Goal: Use online tool/utility: Utilize a website feature to perform a specific function

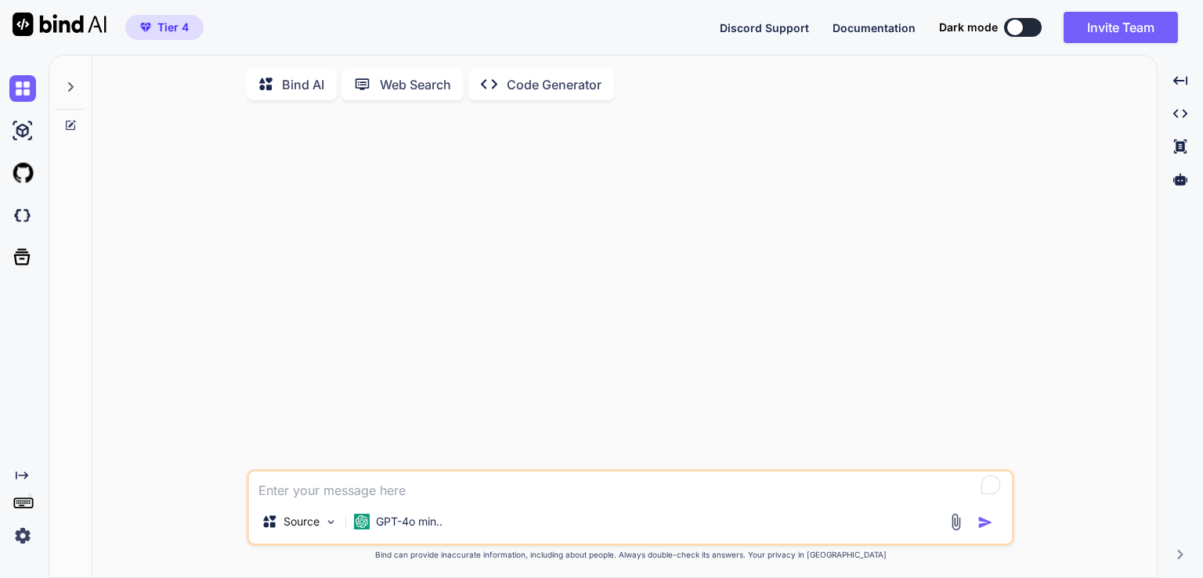
click at [1199, 180] on div "Bind AI Web Search Created with Pixso. Code Generator Source GPT-4o min.. Creat…" at bounding box center [626, 316] width 1154 height 523
click at [1186, 180] on div at bounding box center [1180, 179] width 33 height 27
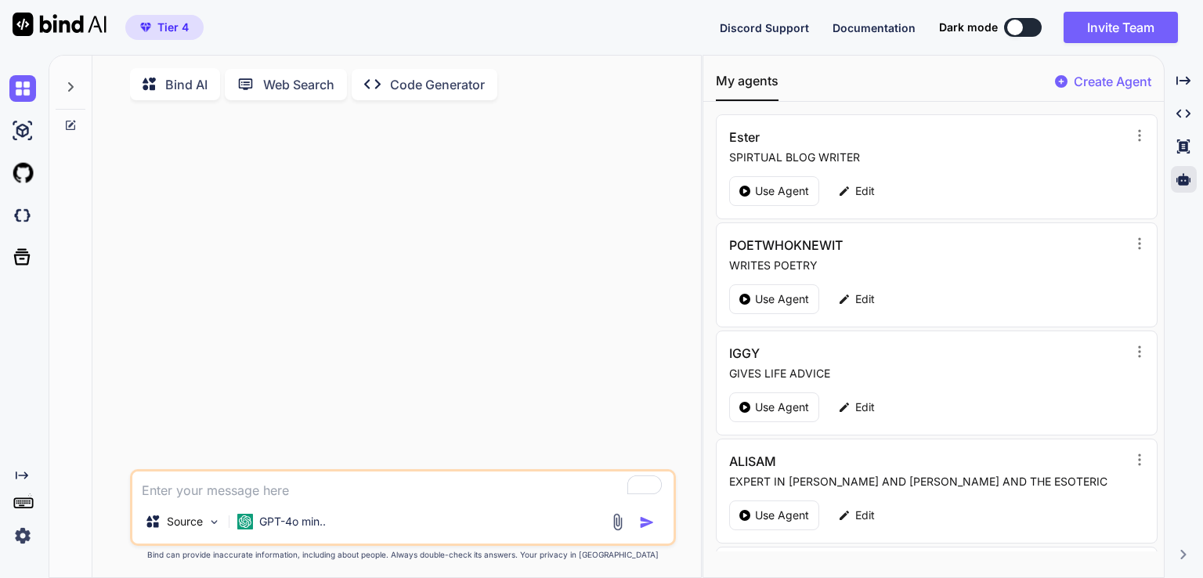
click at [1027, 24] on button at bounding box center [1023, 27] width 38 height 19
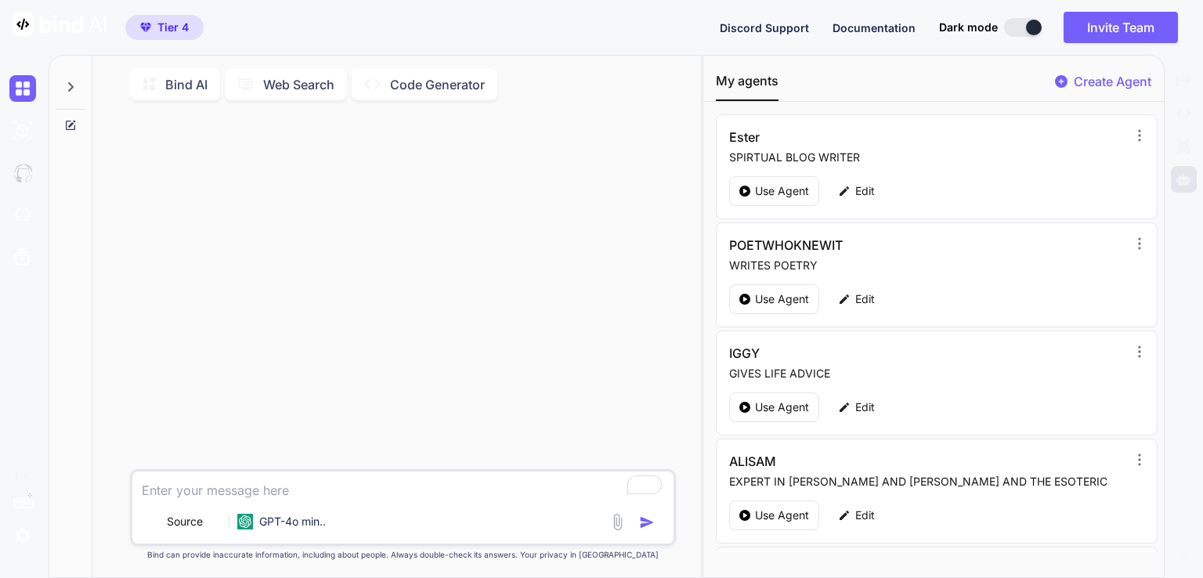
click at [1023, 23] on button at bounding box center [1023, 27] width 38 height 19
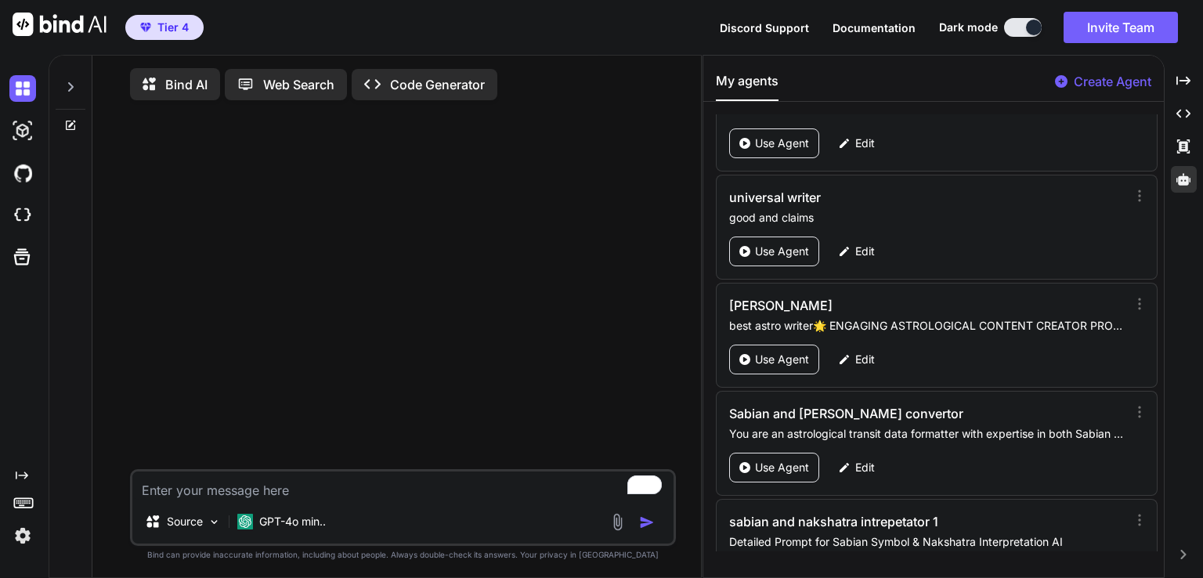
scroll to position [2048, 0]
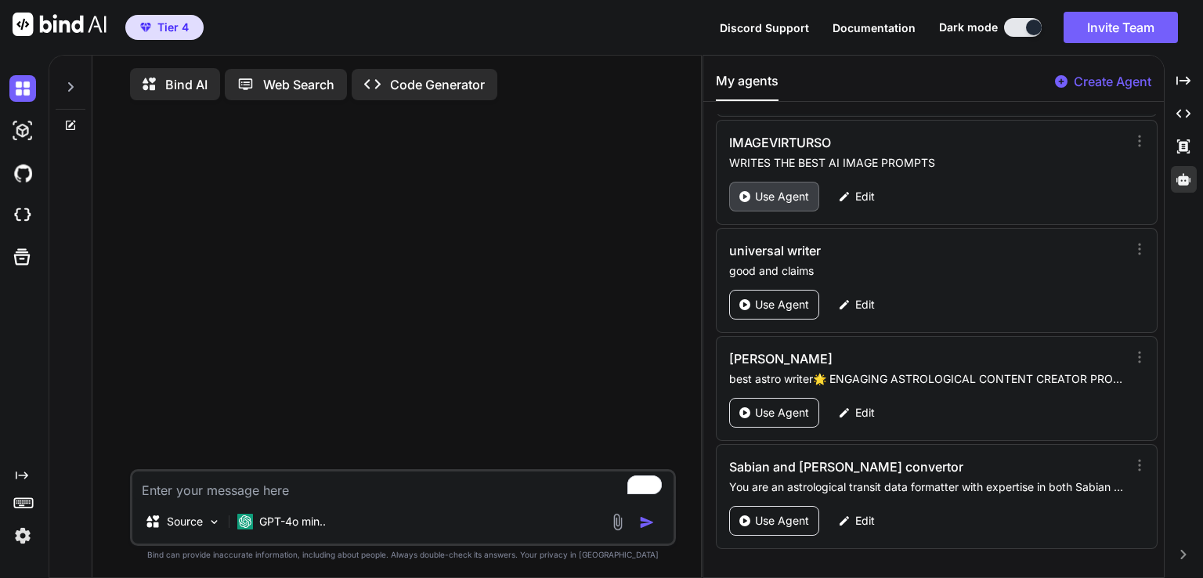
click at [780, 189] on p "Use Agent" at bounding box center [782, 197] width 54 height 16
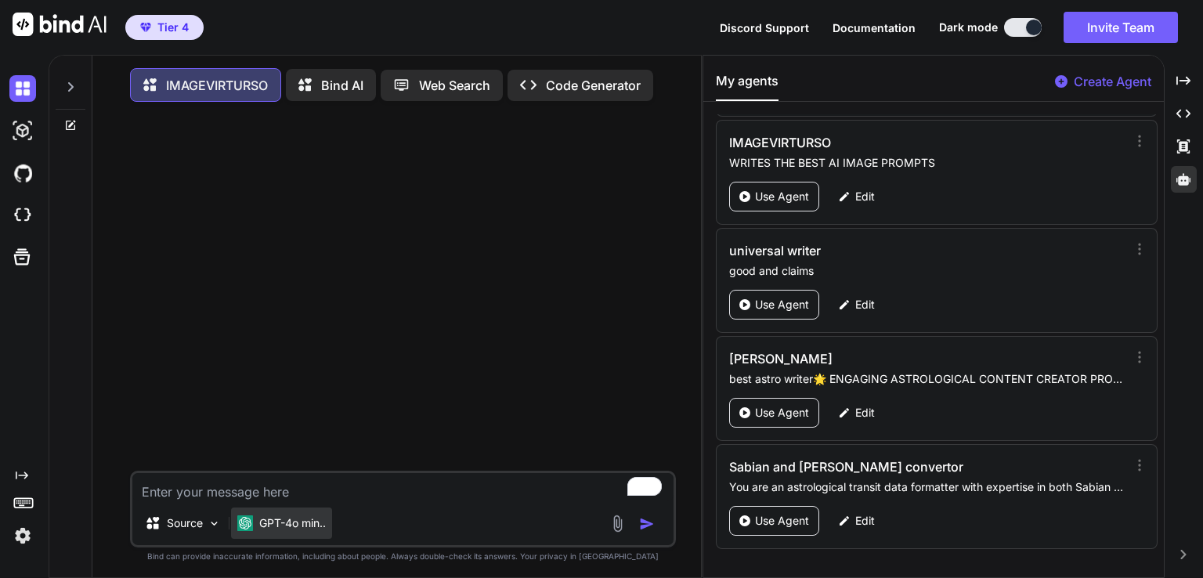
click at [279, 529] on p "GPT-4o min.." at bounding box center [292, 523] width 67 height 16
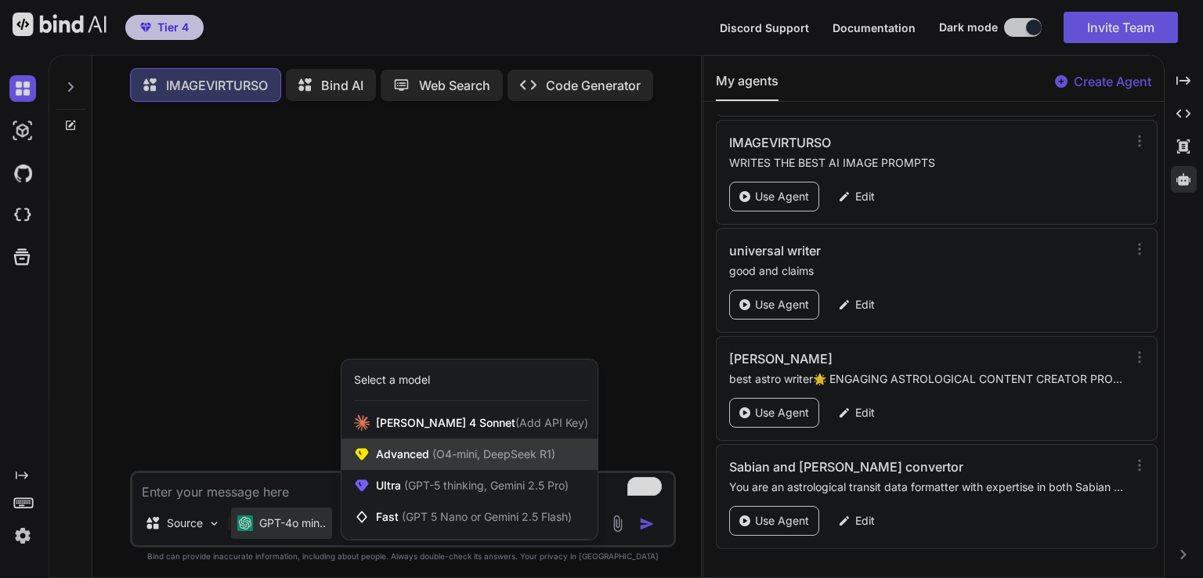
click at [481, 449] on div "Advanced (O4-mini, DeepSeek R1)" at bounding box center [469, 454] width 256 height 31
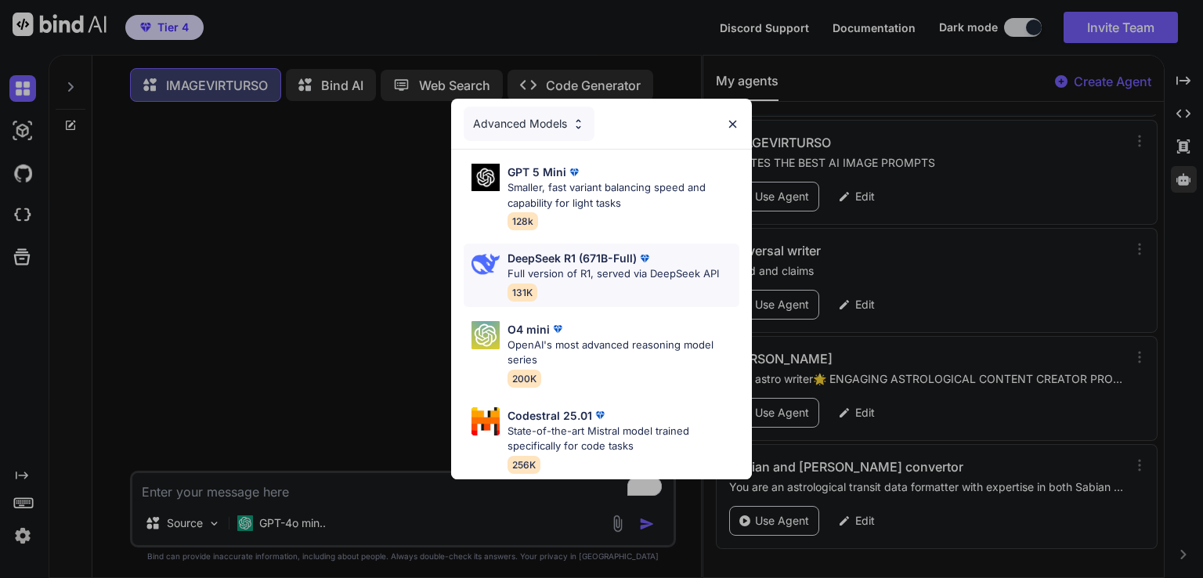
click at [589, 273] on p "Full version of R1, served via DeepSeek API" at bounding box center [612, 274] width 211 height 16
type textarea "x"
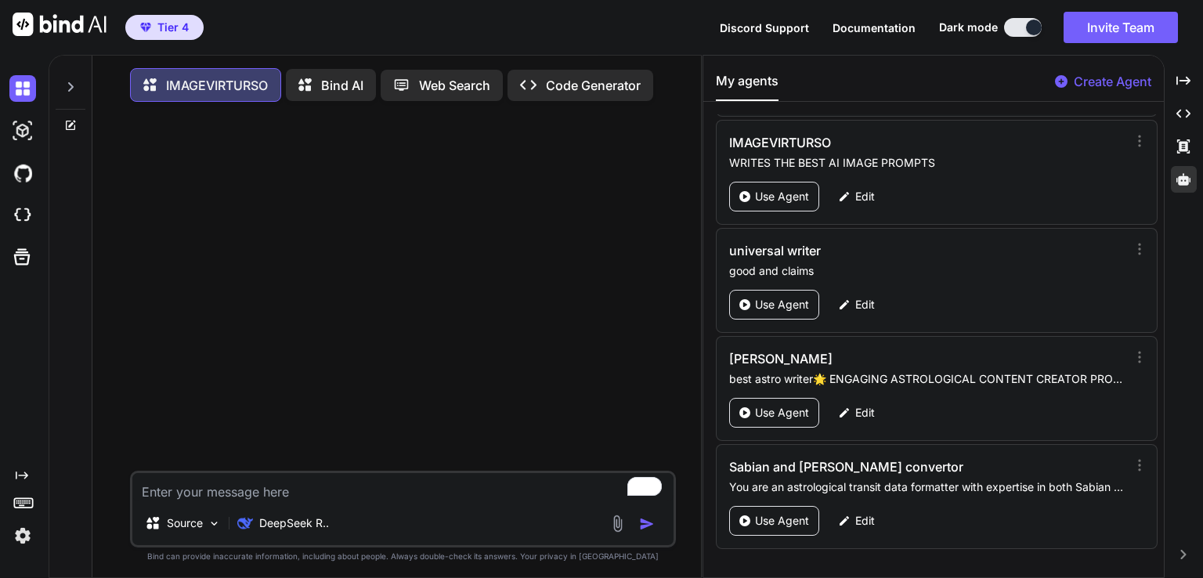
click at [279, 489] on textarea "To enrich screen reader interactions, please activate Accessibility in Grammarl…" at bounding box center [402, 487] width 541 height 28
type textarea "s"
type textarea "x"
type textarea "f"
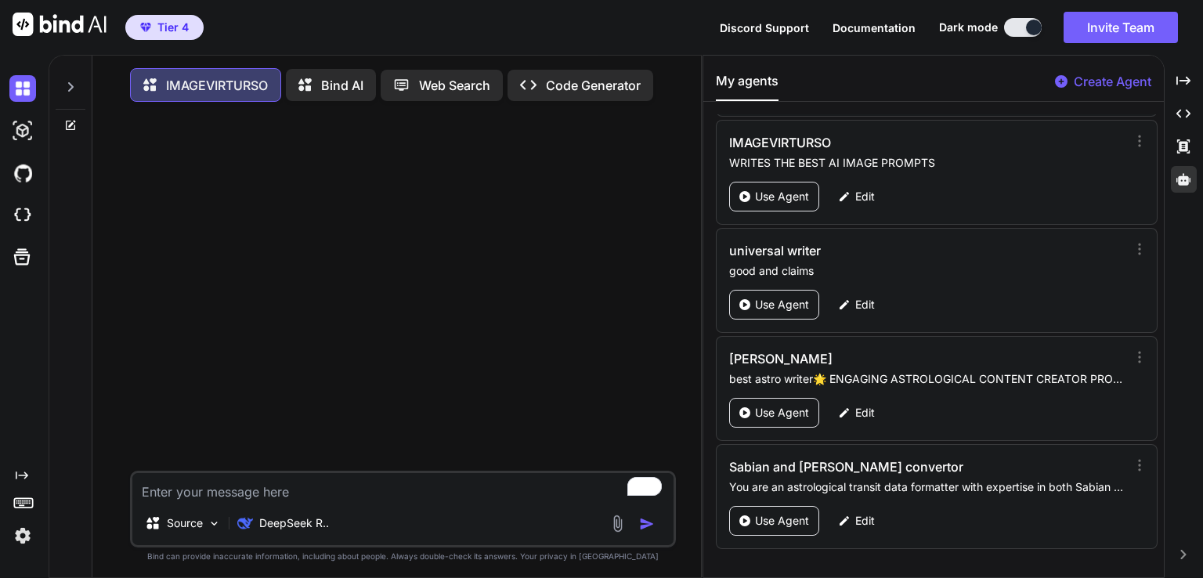
type textarea "x"
type textarea "fu"
type textarea "x"
type textarea "ful"
type textarea "x"
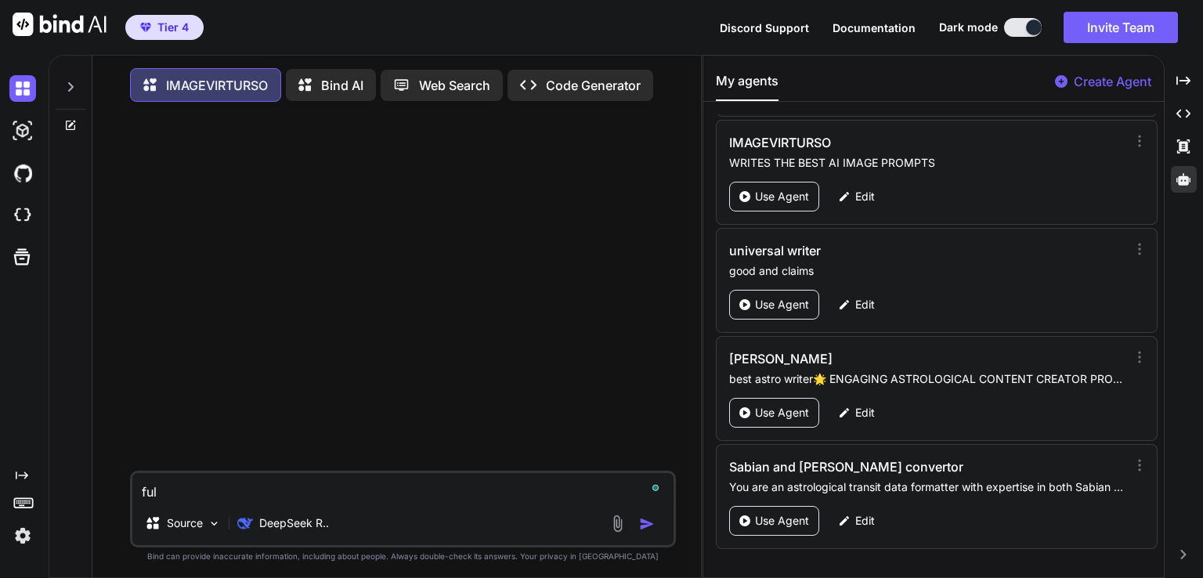
type textarea "full"
type textarea "x"
type textarea "full"
type textarea "x"
type textarea "full m"
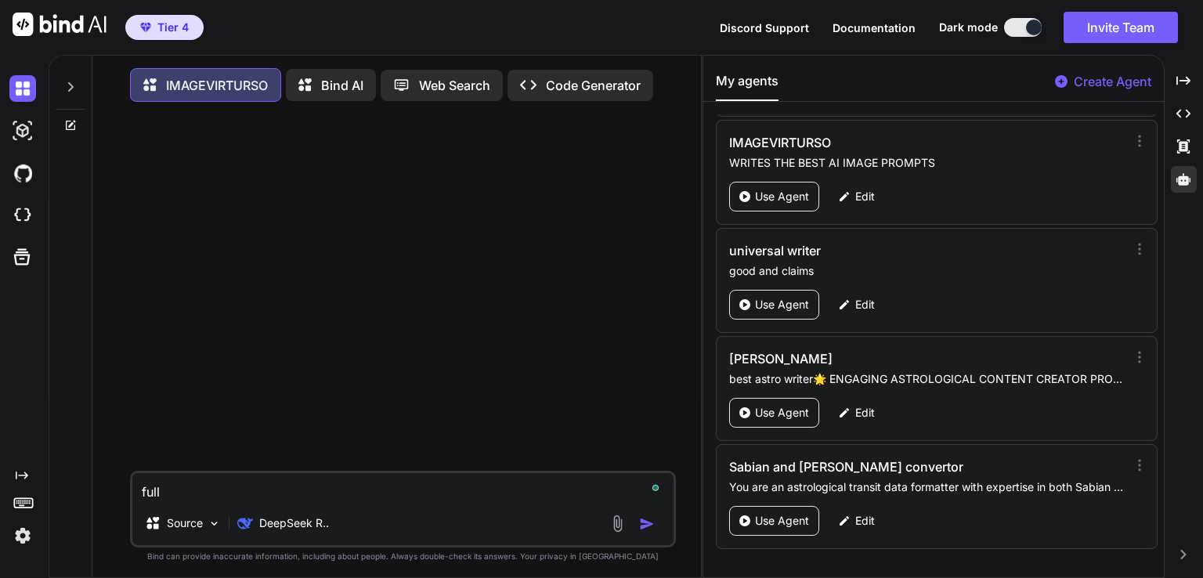
type textarea "x"
type textarea "full mo"
type textarea "x"
type textarea "full moo"
type textarea "x"
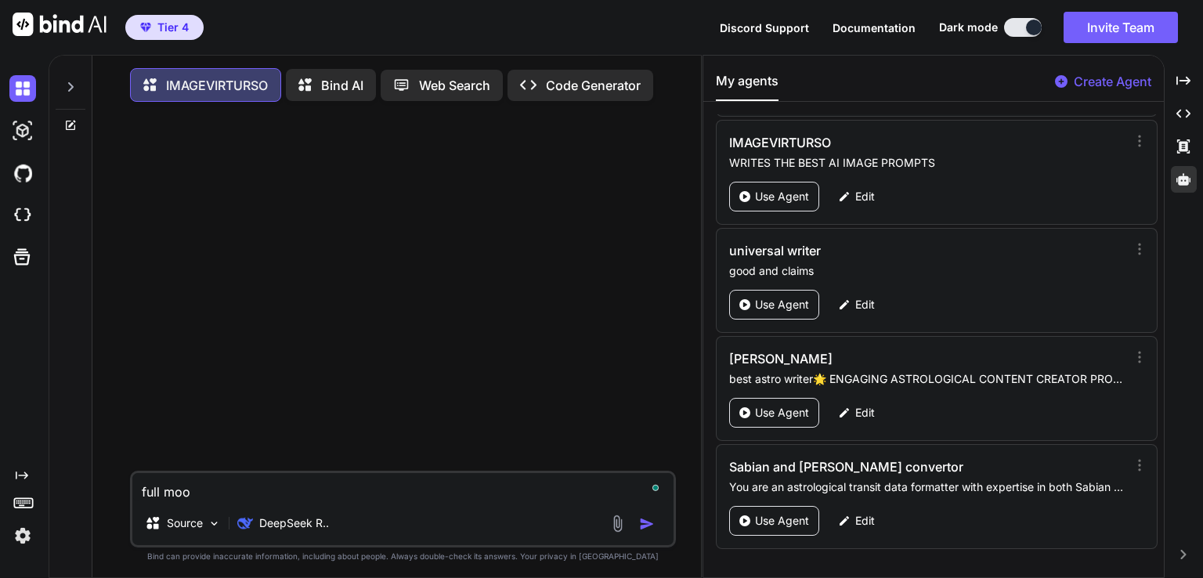
type textarea "full moon"
type textarea "x"
type textarea "full moon"
type textarea "x"
type textarea "full moon i"
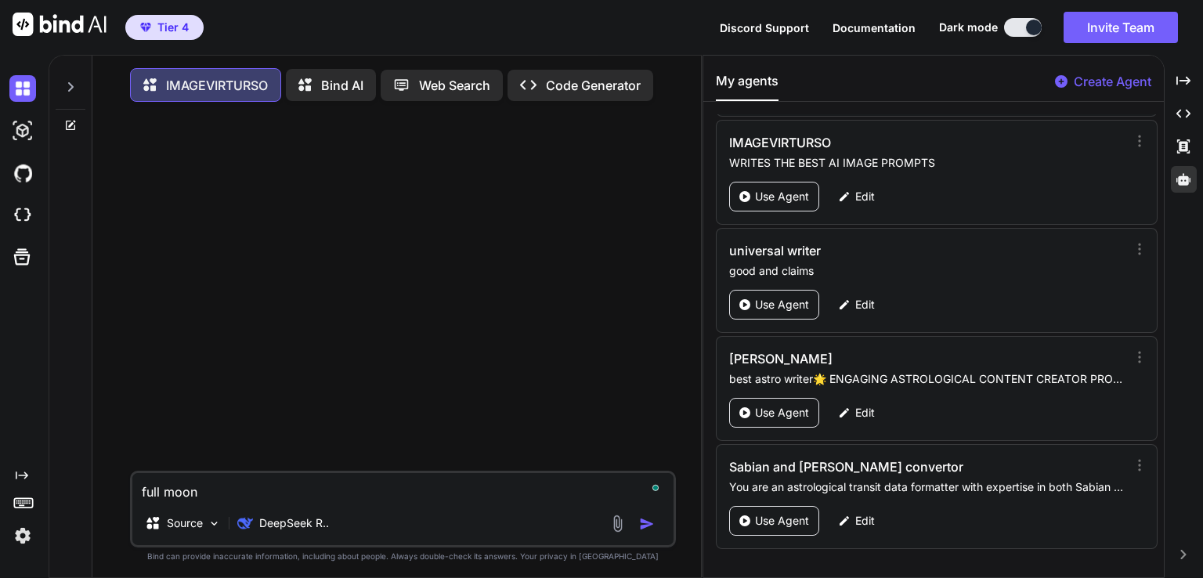
type textarea "x"
type textarea "full moon in the"
type textarea "x"
type textarea "full moon in the p"
type textarea "x"
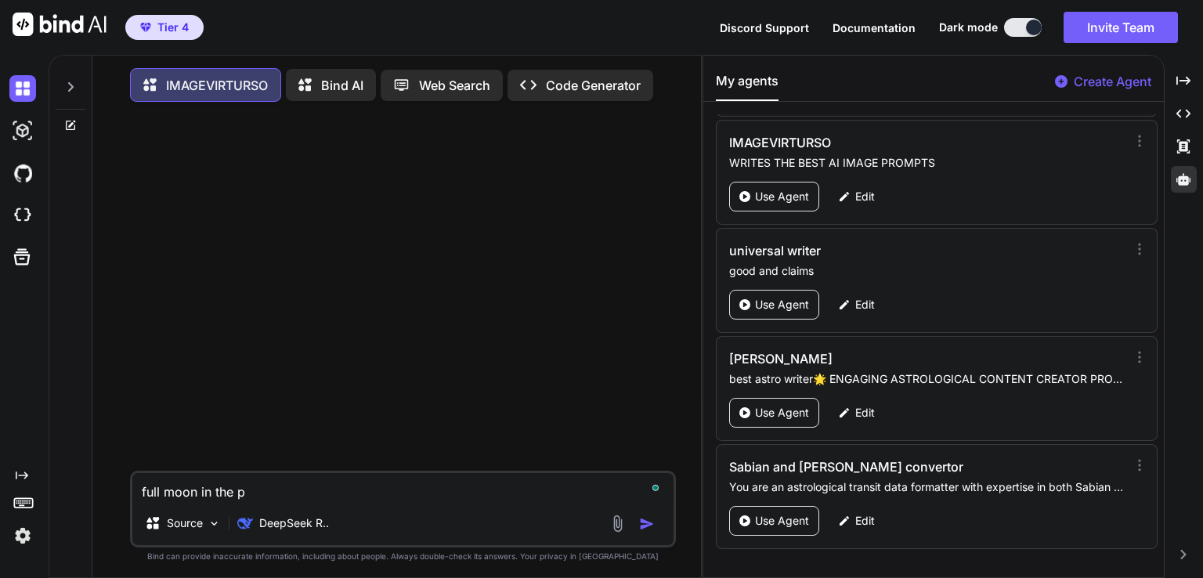
type textarea "full moon in the pi"
type textarea "x"
type textarea "full moon in the pic"
type textarea "x"
type textarea "full moon in the pict"
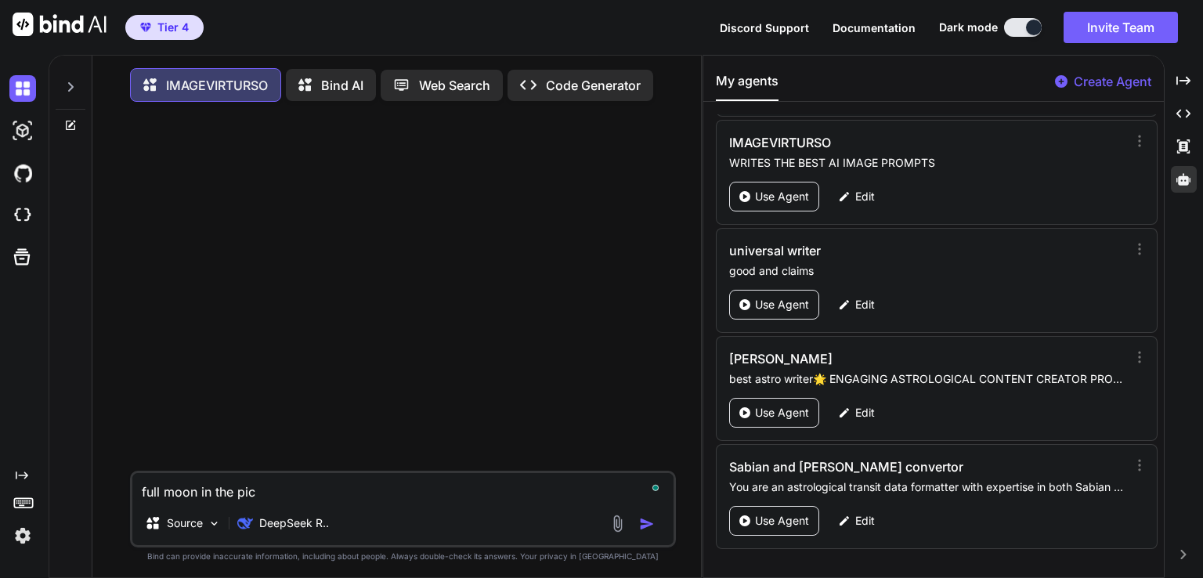
type textarea "x"
type textarea "full moon in the picth"
type textarea "x"
type textarea "full moon in the picth"
type textarea "x"
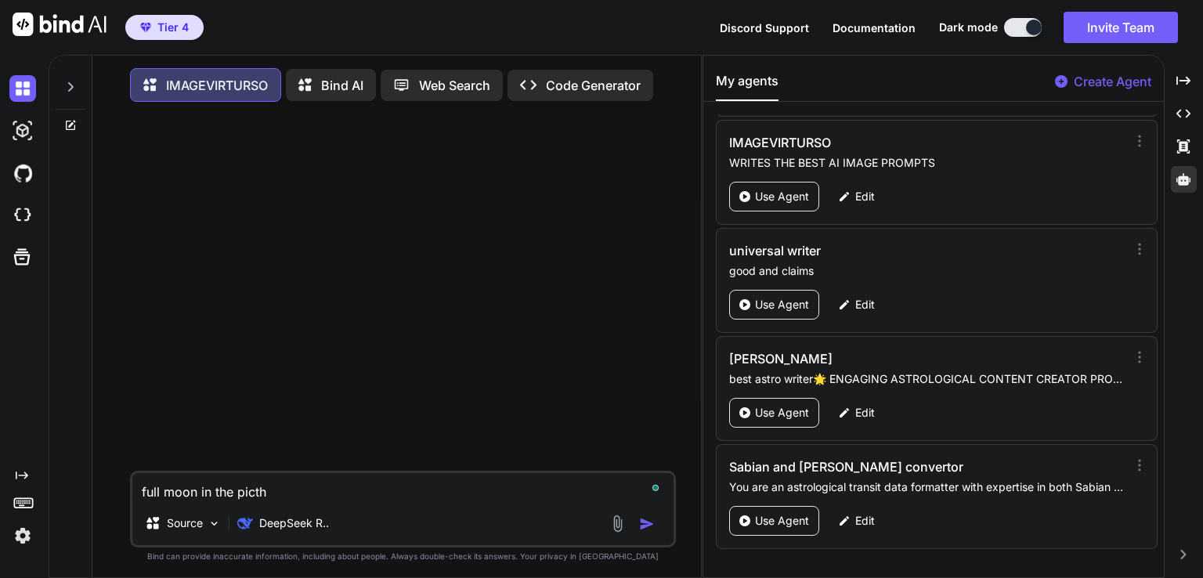
type textarea "full moon in the picth b"
type textarea "x"
type textarea "full moon in the picth bl"
type textarea "x"
type textarea "full moon in the picth bla"
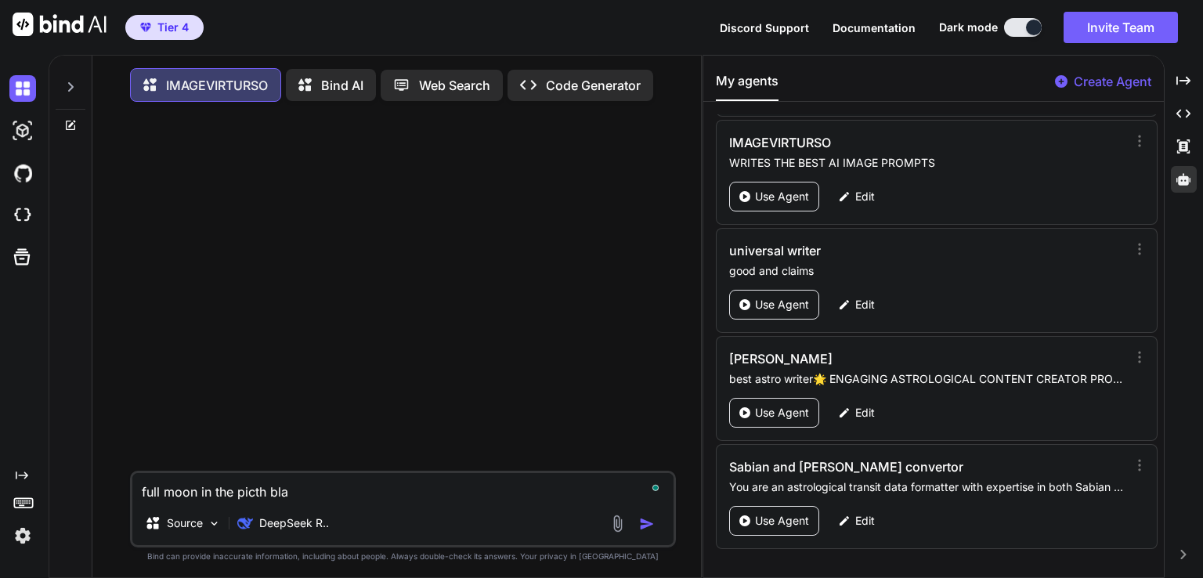
type textarea "x"
type textarea "full moon in the picth blac"
type textarea "x"
type textarea "full moon in the picth black"
type textarea "x"
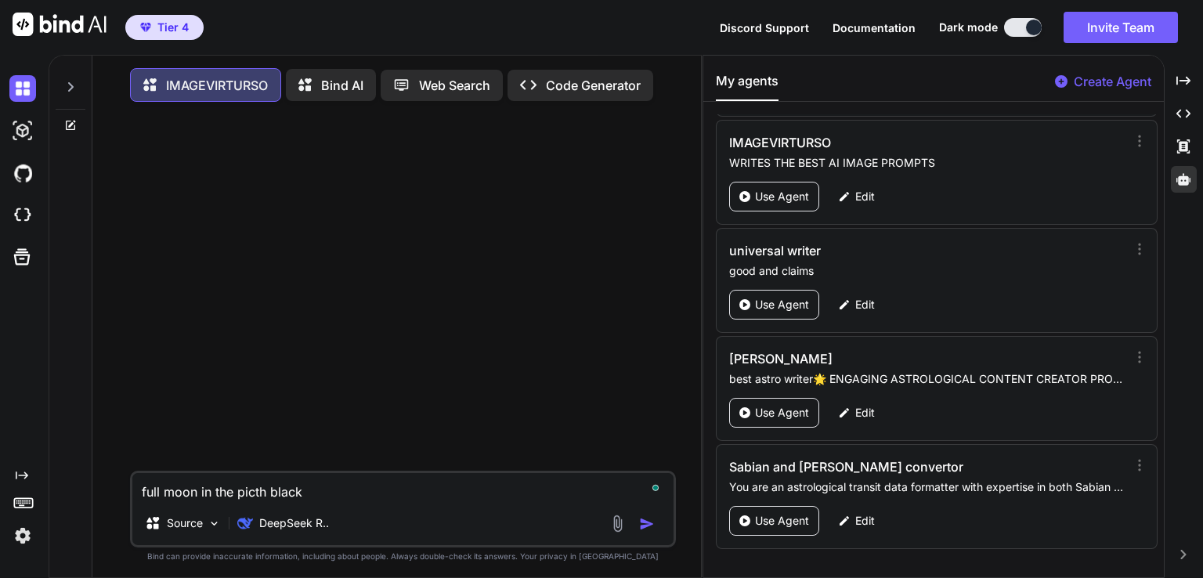
type textarea "full moon in the picth black,"
type textarea "x"
type textarea "full moon in the picth black,"
type textarea "x"
type textarea "full moon in the picth black, p"
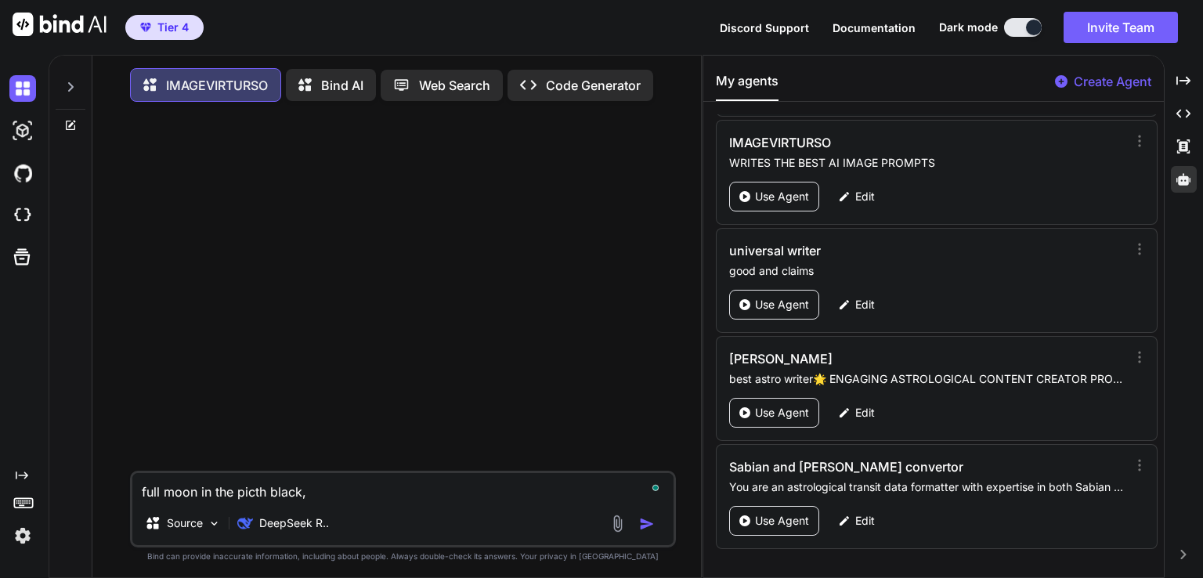
type textarea "x"
type textarea "full moon in the picth black, pu"
type textarea "x"
type textarea "full moon in the picth black, pur"
type textarea "x"
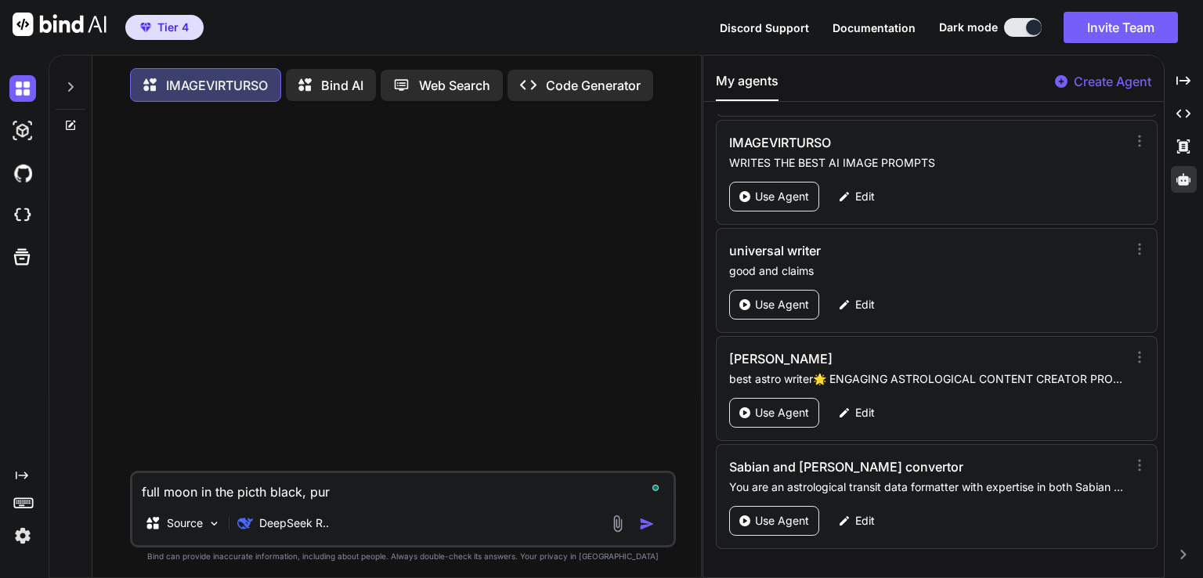
type textarea "full moon in the picth black, purp"
type textarea "x"
type textarea "full moon in the picth black, purpl"
type textarea "x"
type textarea "full moon in the picth black, purple"
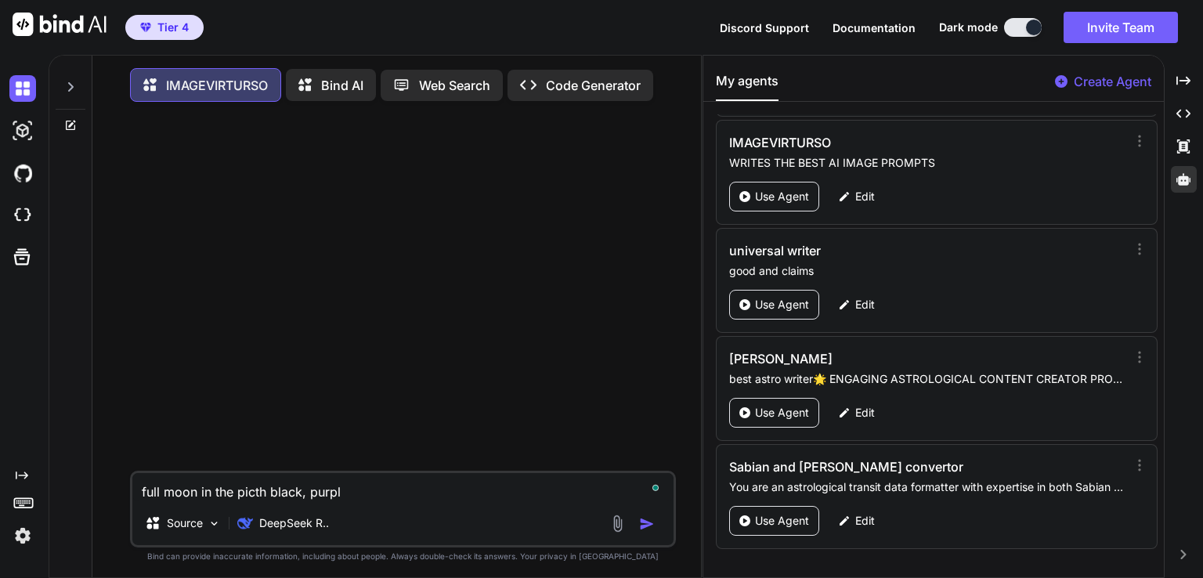
type textarea "x"
type textarea "full moon in the picth black, purple"
type textarea "x"
type textarea "full moon in the picth black, purple a"
type textarea "x"
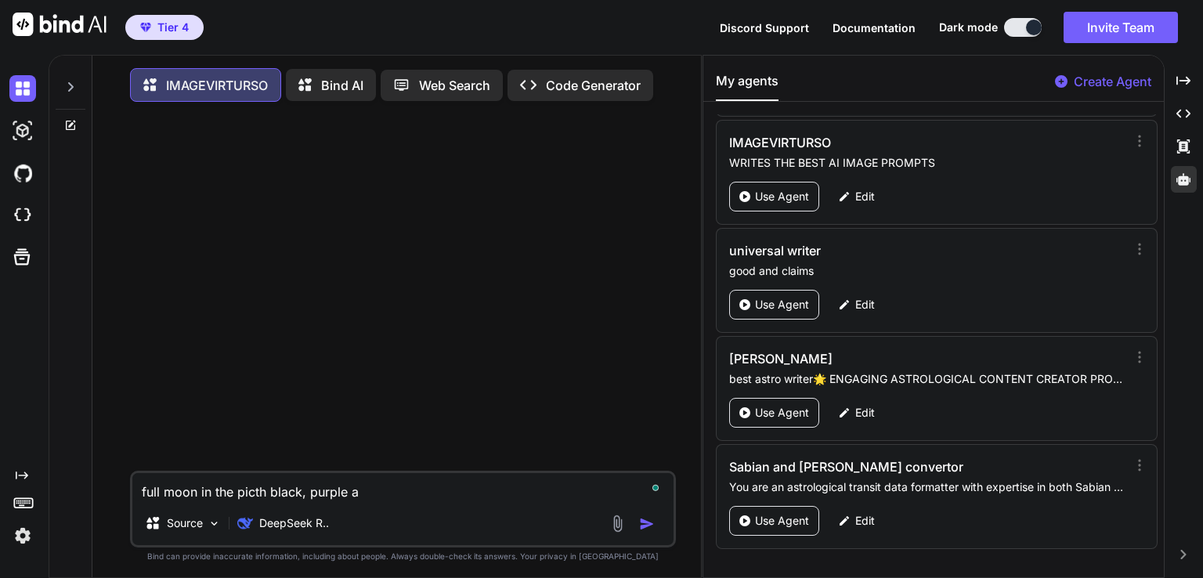
type textarea "full moon in the picth black, purple an"
type textarea "x"
type textarea "full moon in the picth black, purple and"
type textarea "x"
type textarea "full moon in the picth black, purple and"
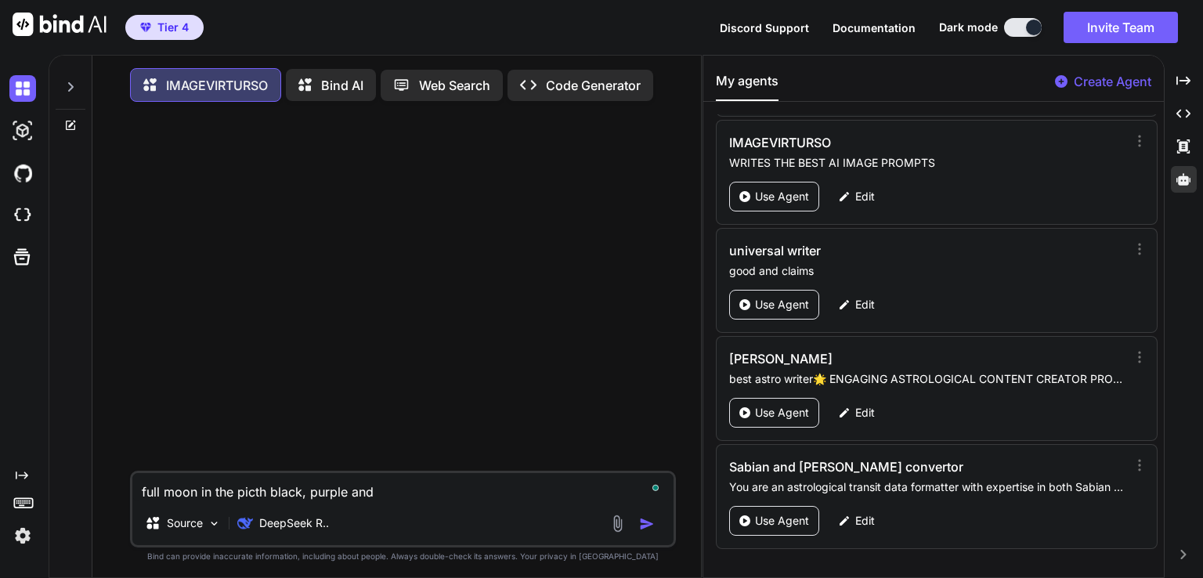
type textarea "x"
type textarea "full moon in the picth black, purple and b"
type textarea "x"
type textarea "full moon in the picth black, purple and bl"
type textarea "x"
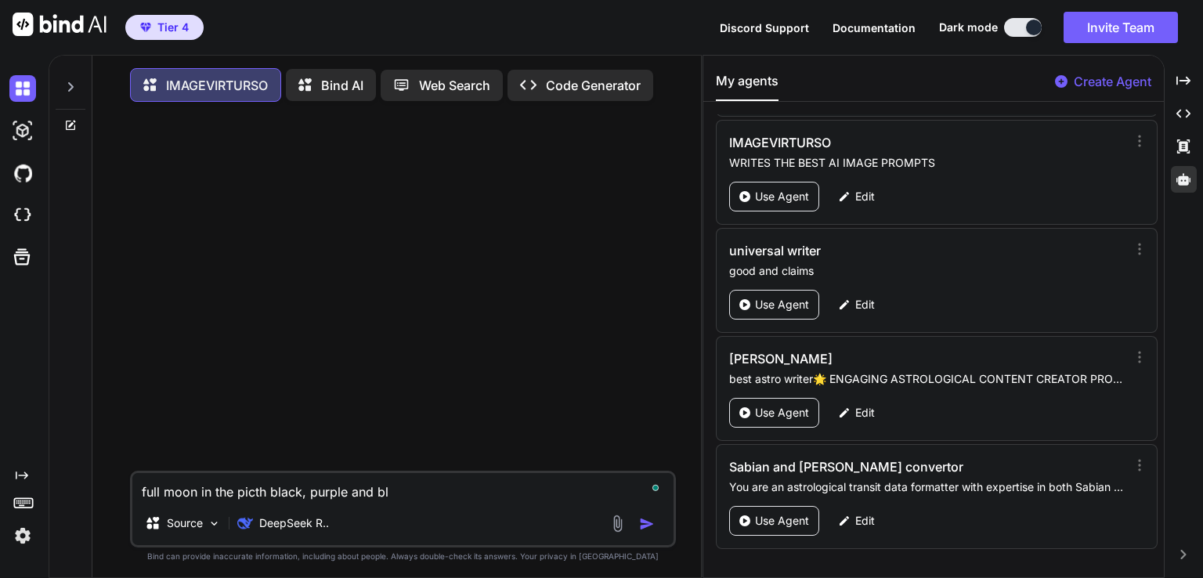
type textarea "full moon in the picth black, purple and blu"
type textarea "x"
type textarea "full moon in the picth black, purple and blue"
type textarea "x"
type textarea "full moon in the picth black, purple and blue"
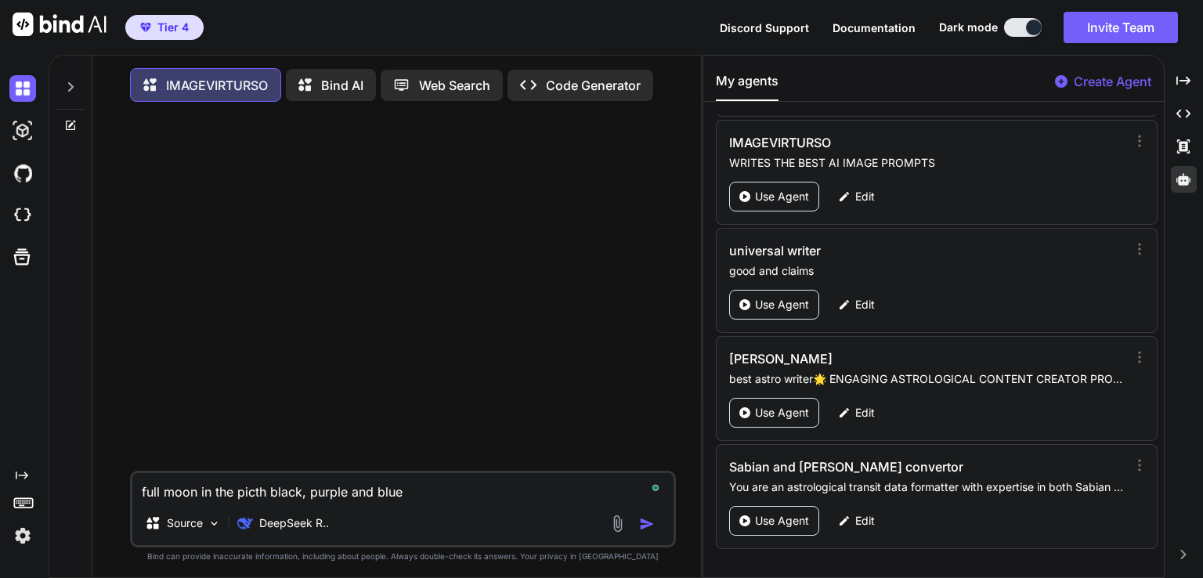
type textarea "x"
type textarea "full moon in the picth black, purple and blue s"
type textarea "x"
type textarea "full moon in the picth black, purple and blue sk"
type textarea "x"
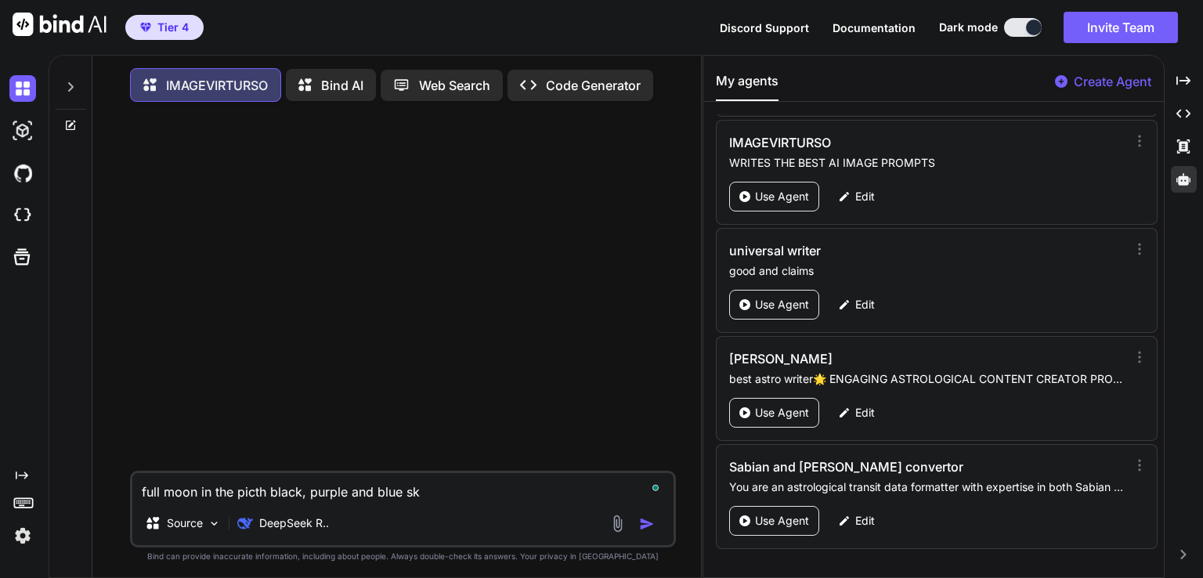
type textarea "full moon in the picth black, purple and blue ski"
type textarea "x"
type textarea "full moon in the picth black, purple and blue skie"
type textarea "x"
type textarea "full moon in the picth black, purple and blue skie,"
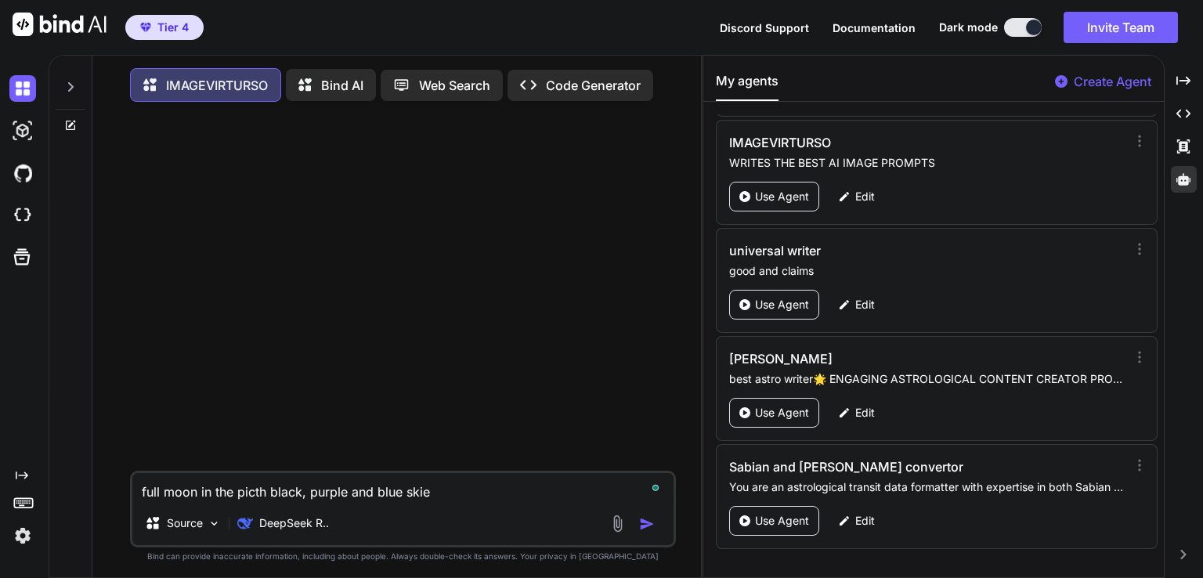
type textarea "x"
type textarea "full moon in the picth black, purple and blue skie,"
type textarea "x"
type textarea "full moon in the picth black, purple and blue skie, w"
type textarea "x"
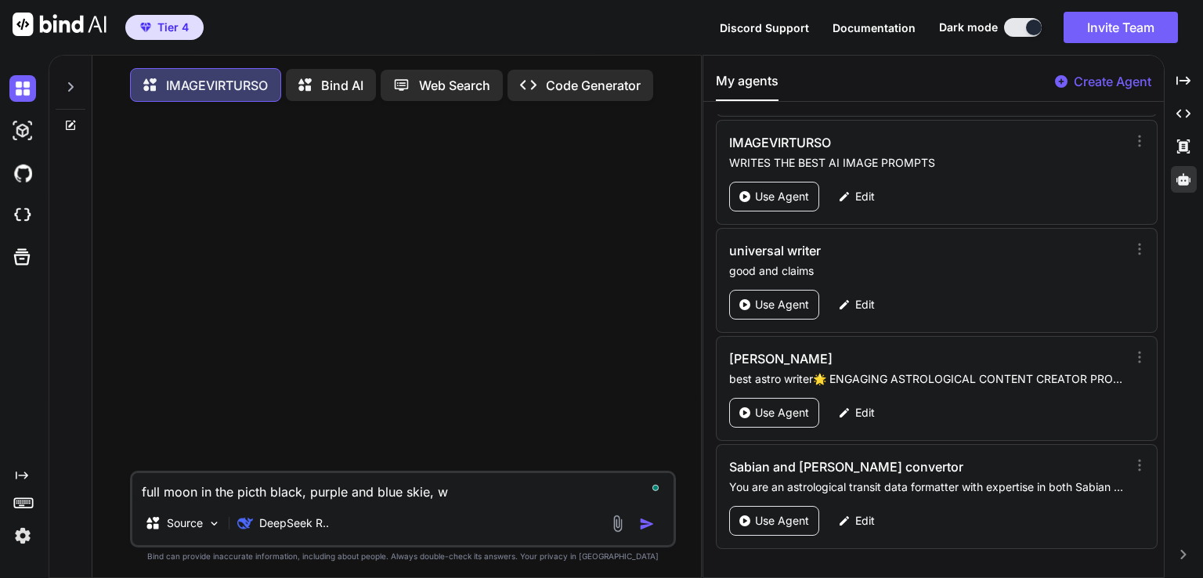
type textarea "full moon in the picth black, purple and blue skie, wi"
type textarea "x"
type textarea "full moon in the picth black, purple and blue skie, wit"
type textarea "x"
type textarea "full moon in the picth black, purple and blue skie, with"
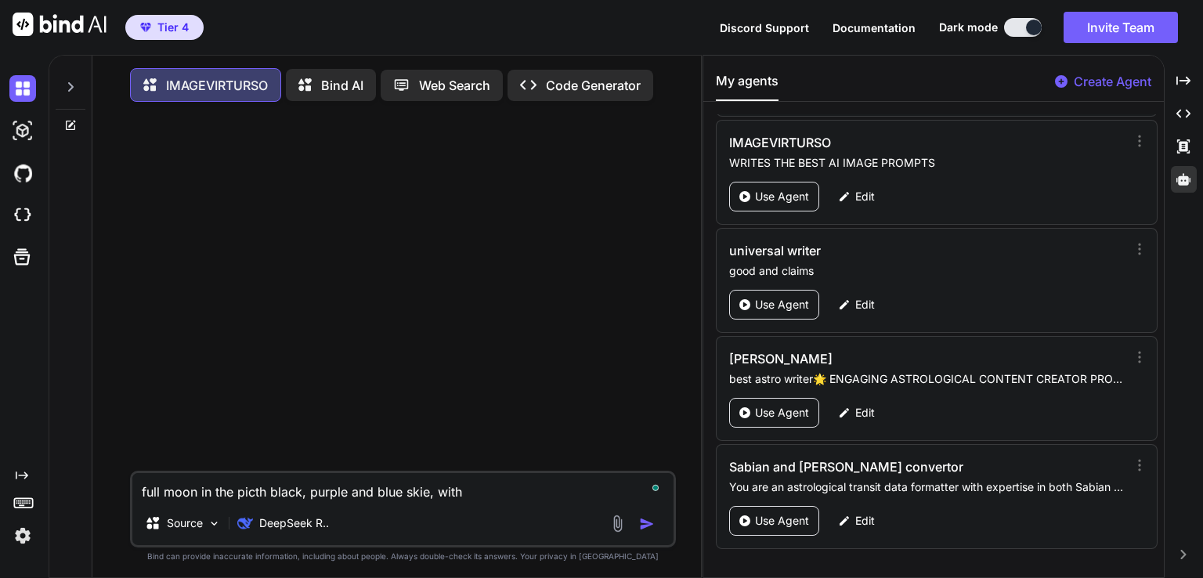
type textarea "x"
type textarea "full moon in the picth black, purple and blue skie, with"
type textarea "x"
type textarea "full moon in the picth black, purple and blue skie, with s"
type textarea "x"
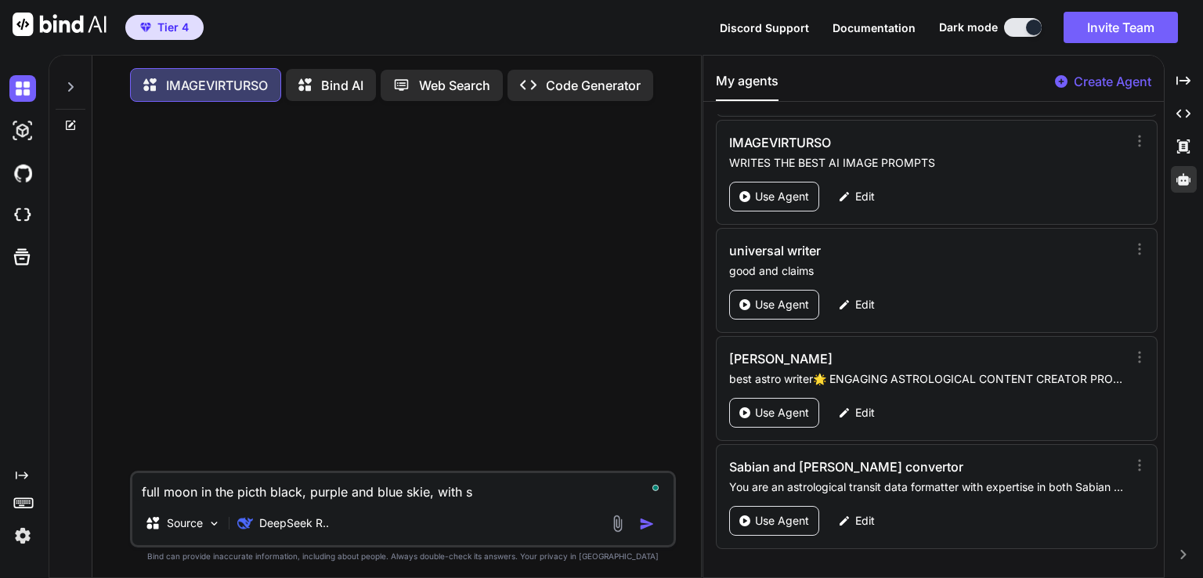
type textarea "full moon in the picth black, purple and blue skie, with sh"
type textarea "x"
type textarea "full moon in the picth black, purple and blue skie, with sho"
type textarea "x"
type textarea "full moon in the picth black, purple and blue skie, with shoo"
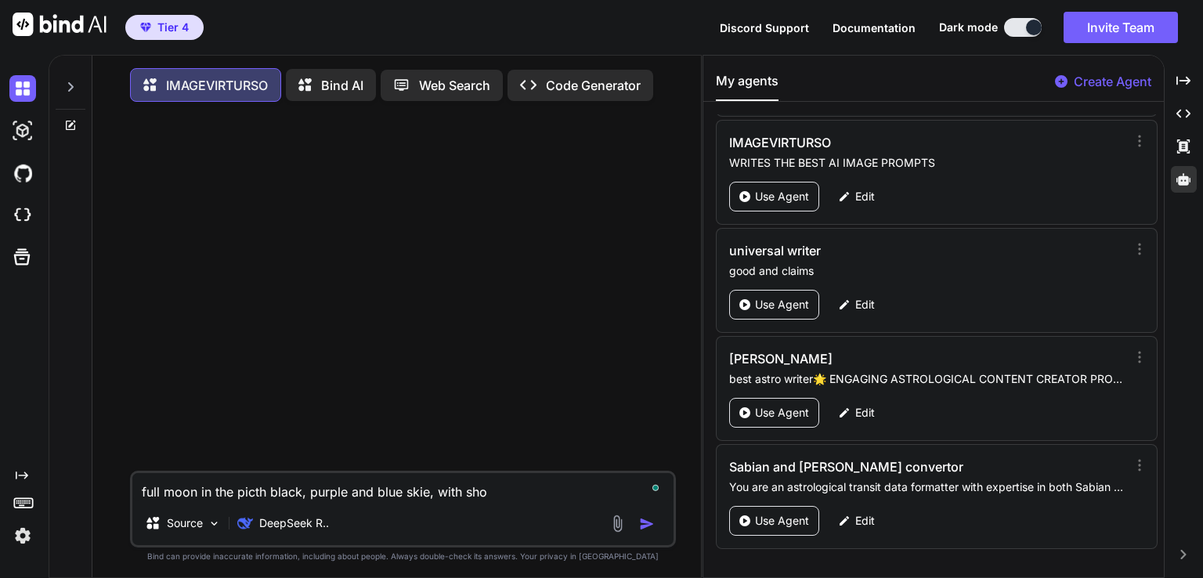
type textarea "x"
type textarea "full moon in the picth black, purple and blue skie, with shoot"
type textarea "x"
type textarea "full moon in the picth black, purple and blue skie, with shooti"
type textarea "x"
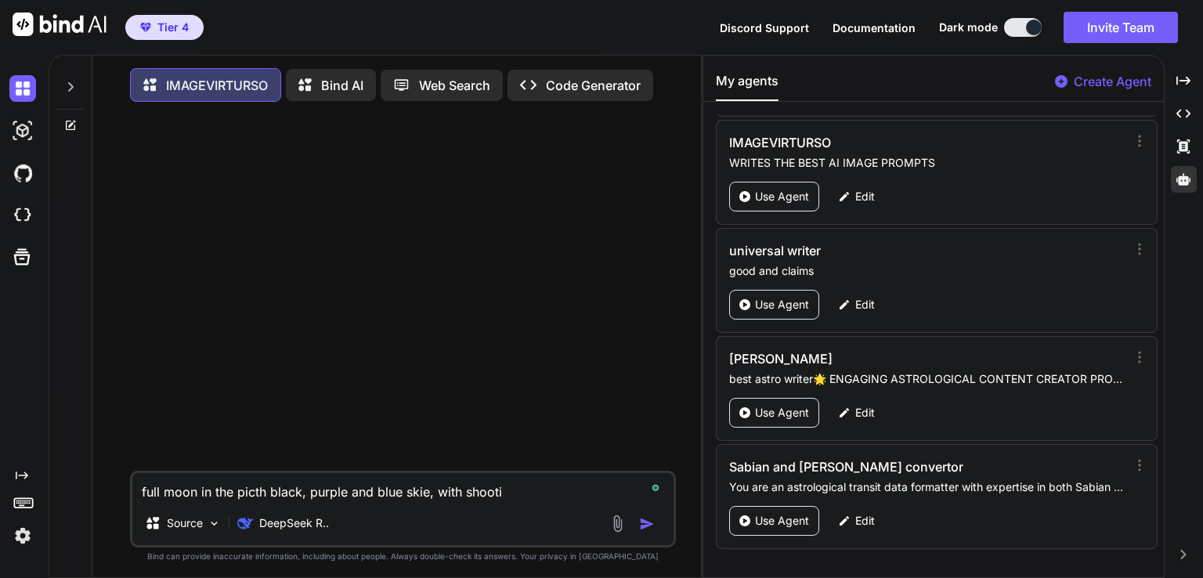
type textarea "full moon in the picth black, purple and blue skie, with shootin"
type textarea "x"
type textarea "full moon in the picth black, purple and blue skie, with shooting"
type textarea "x"
type textarea "full moon in the picth black, purple and blue skie, with shooting"
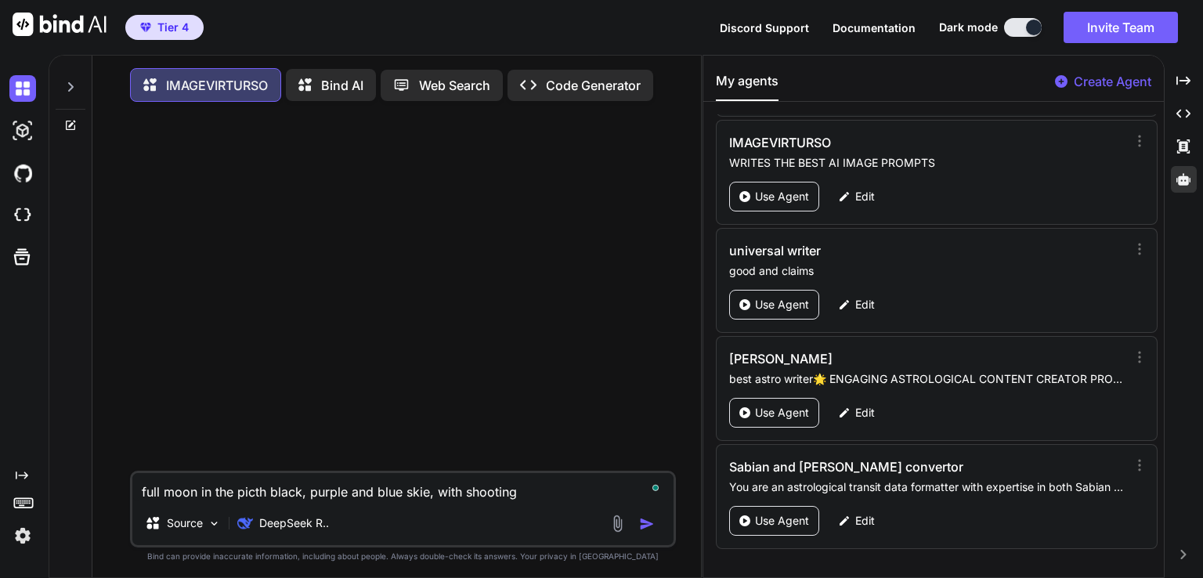
type textarea "x"
type textarea "full moon in the picth black, purple and blue skie, with shooting s"
type textarea "x"
type textarea "full moon in the picth black, purple and blue skie, with shooting st"
type textarea "x"
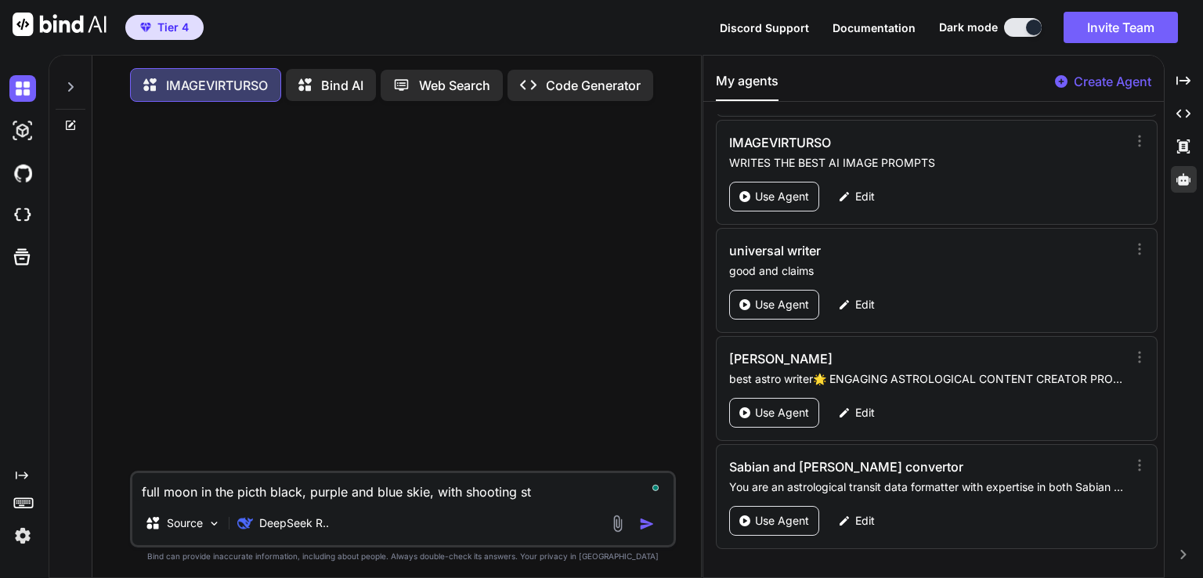
type textarea "full moon in the picth black, purple and blue skie, with shooting sta"
type textarea "x"
type textarea "full moon in the picth black, purple and blue skie, with shooting star"
type textarea "x"
type textarea "full moon in the picth black, purple and blue skie, with shooting stars"
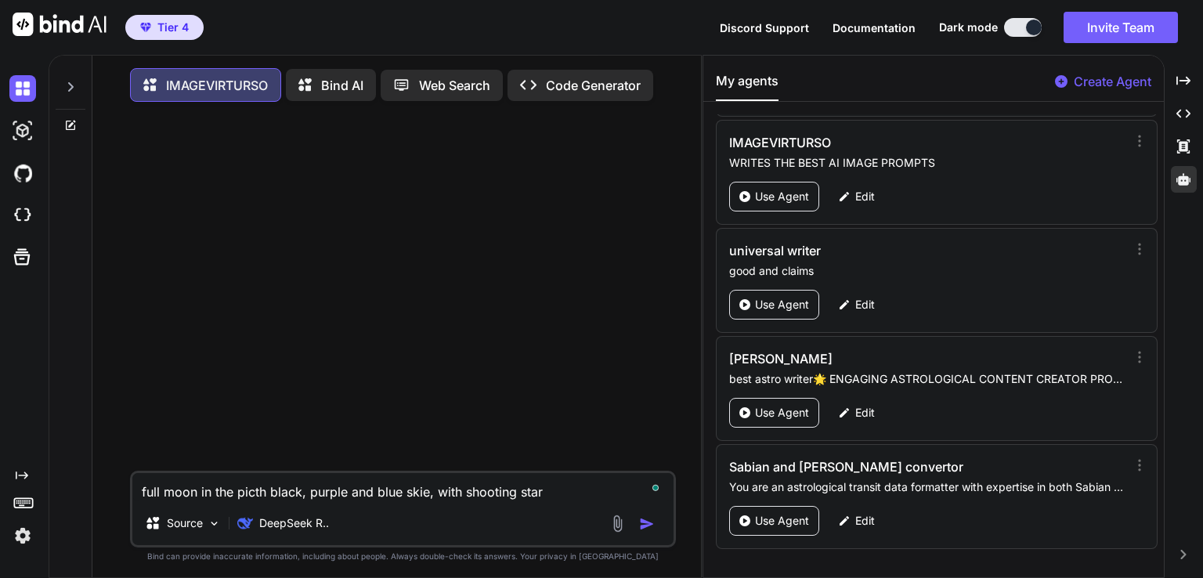
type textarea "x"
type textarea "full moon in the picth black, purple and blue skie, with shooting stars"
type textarea "x"
type textarea "full moon in the picth black, purple and blue skie, with shooting stars i"
type textarea "x"
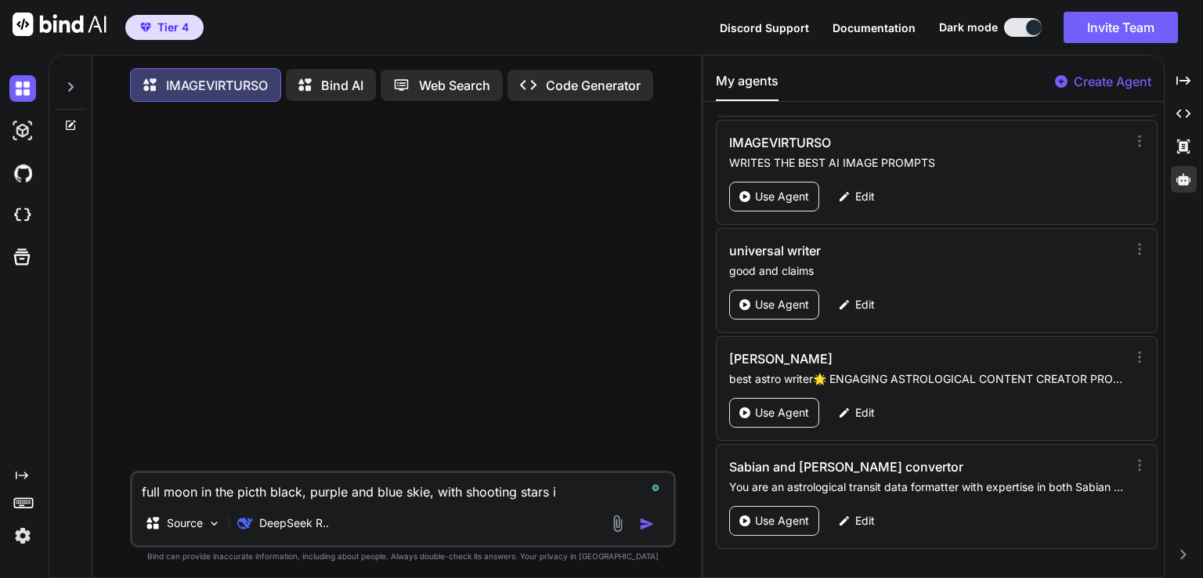
type textarea "full moon in the picth black, purple and blue skie, with shooting stars in"
type textarea "x"
type textarea "full moon in the picth black, purple and blue skie, with shooting stars in"
type textarea "x"
type textarea "full moon in the picth black, purple and blue skie, with shooting stars in t"
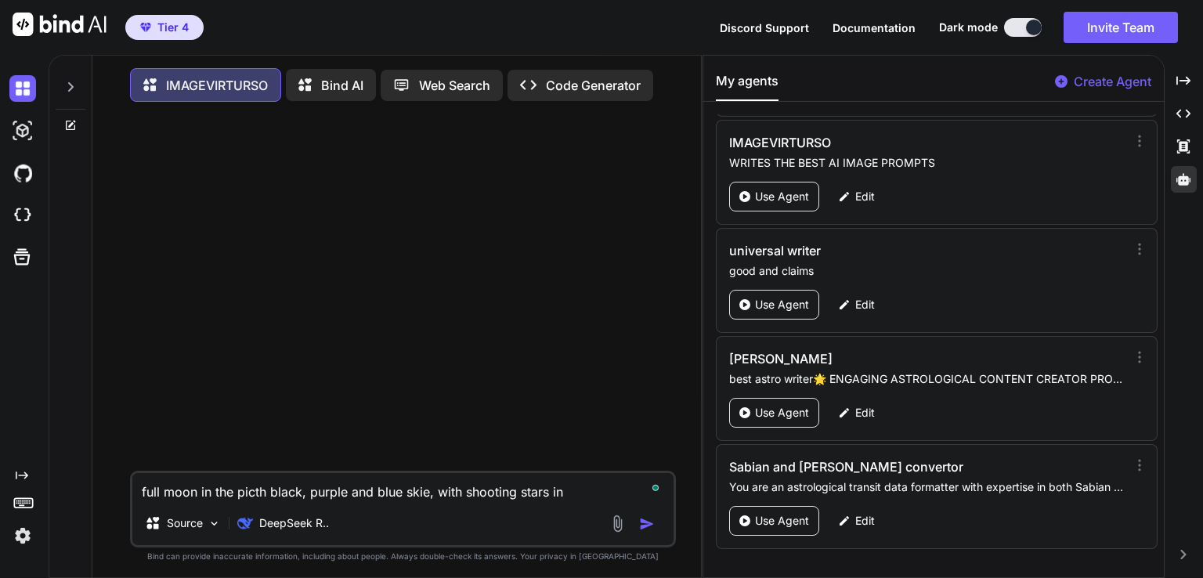
type textarea "x"
type textarea "full moon in the picth black, purple and blue skie, with shooting stars in th"
type textarea "x"
type textarea "full moon in the picth black, purple and blue skie, with shooting stars in the"
type textarea "x"
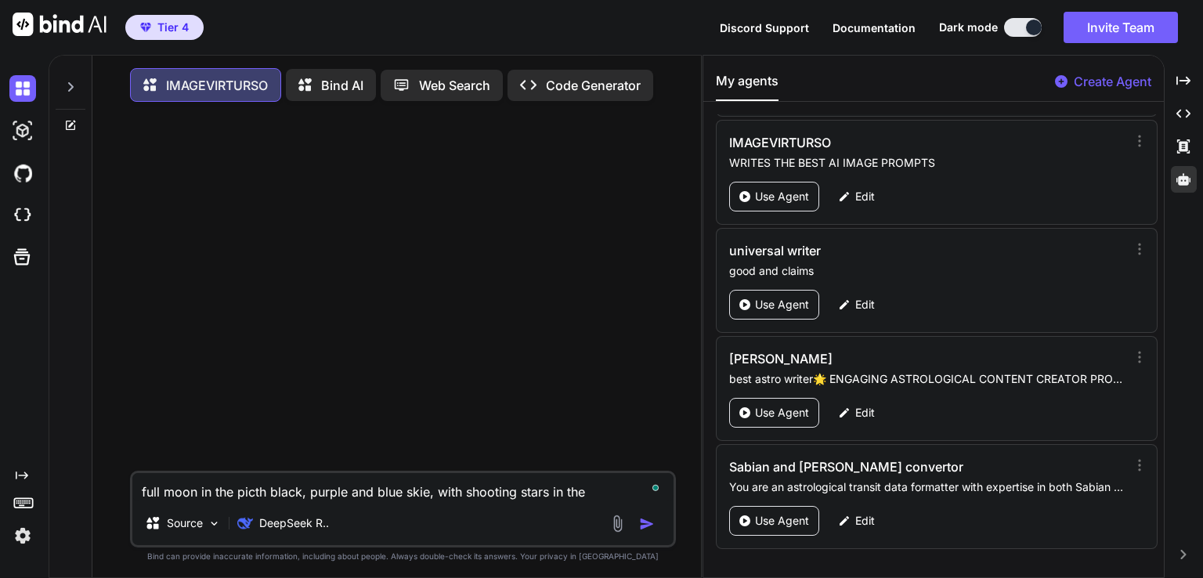
type textarea "full moon in the picth black, purple and blue skie, with shooting stars in the"
type textarea "x"
type textarea "full moon in the picth black, purple and blue skie, with shooting stars in the s"
type textarea "x"
type textarea "full moon in the picth black, purple and blue skie, with shooting stars in the …"
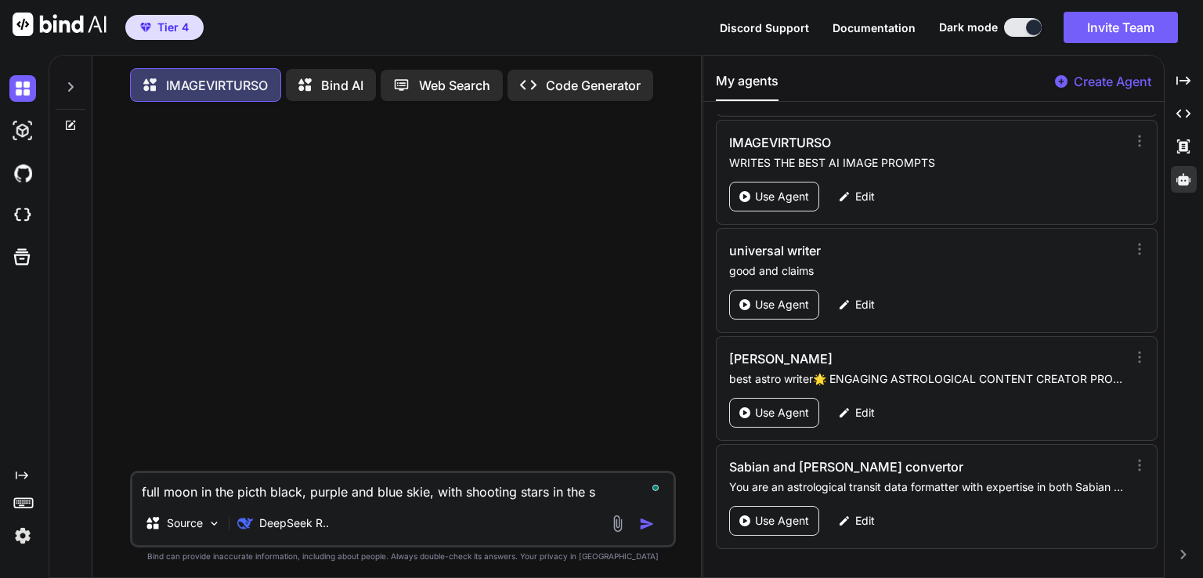
type textarea "x"
type textarea "full moon in the picth black, purple and blue skie, with shooting stars in the …"
type textarea "x"
click at [263, 501] on textarea "full moon in the picth black, purple and blue skie, with shooting stars in the …" at bounding box center [402, 487] width 541 height 28
type textarea "full moon in the pict black, purple and blue skie, with shooting stars in the s…"
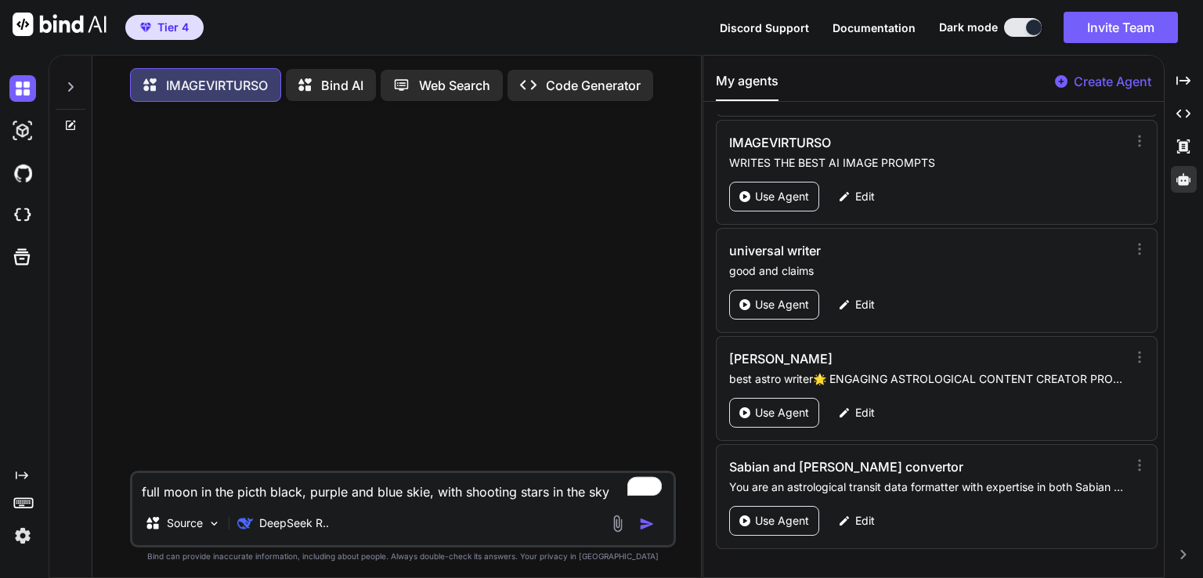
type textarea "x"
type textarea "full moon in the pic black, purple and blue skie, with shooting stars in the sky"
type textarea "x"
type textarea "full moon in the pict black, purple and blue skie, with shooting stars in the s…"
type textarea "x"
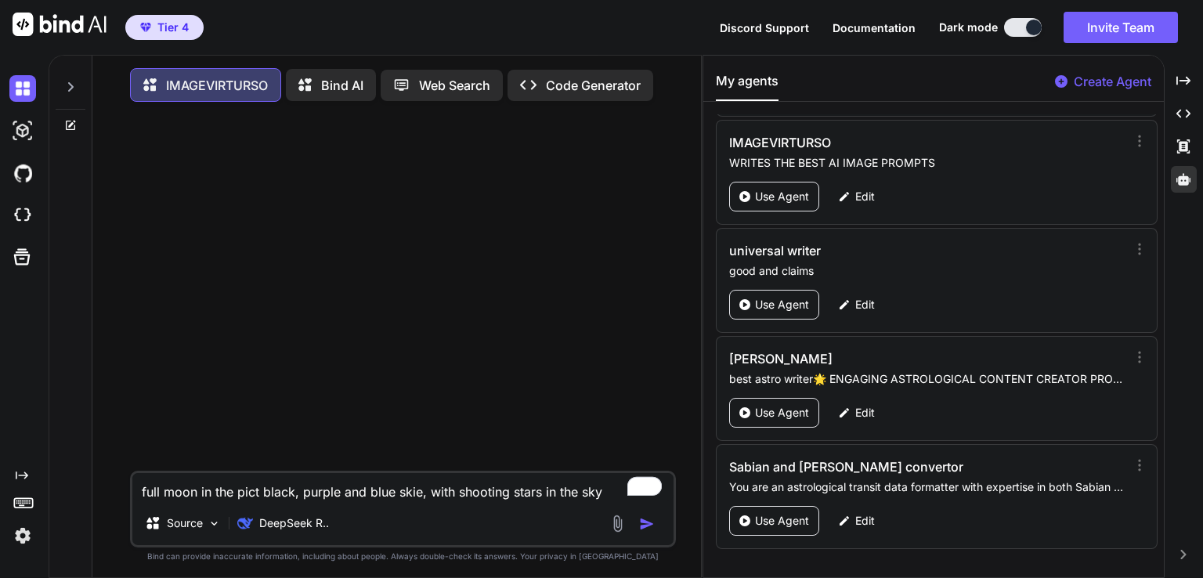
type textarea "full moon in the pic black, purple and blue skie, with shooting stars in the sky"
type textarea "x"
type textarea "full moon in the pi black, purple and blue skie, with shooting stars in the sky"
type textarea "x"
type textarea "full moon in the pit black, purple and blue skie, with shooting stars in the sky"
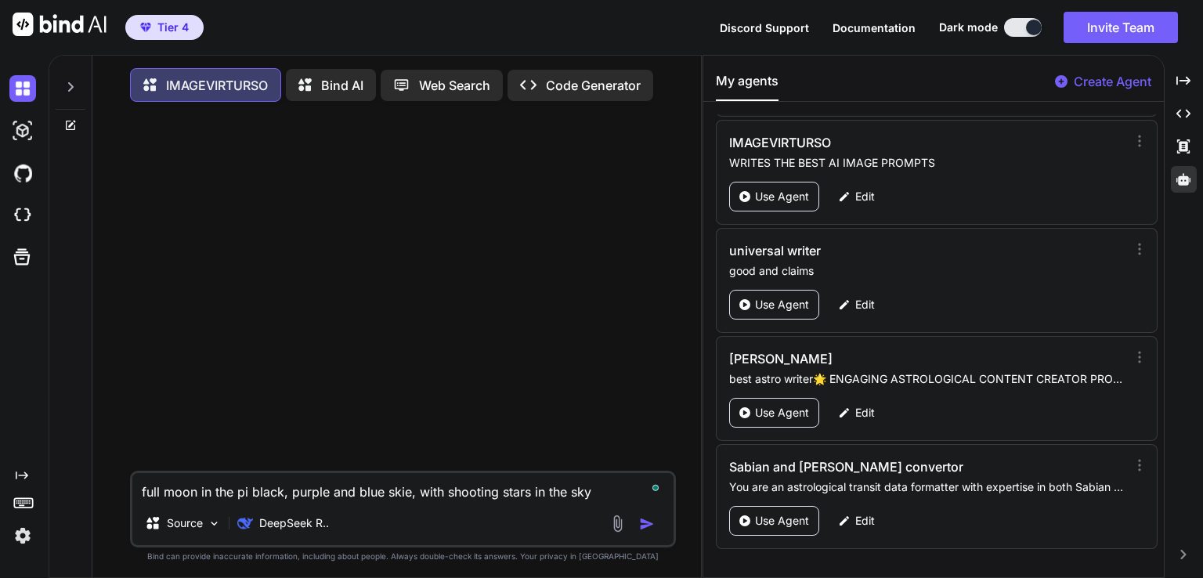
type textarea "x"
type textarea "full moon in the pitc black, purple and blue skie, with shooting stars in the s…"
type textarea "x"
type textarea "full moon in the pitch black, purple and blue skie, with shooting stars in the …"
type textarea "x"
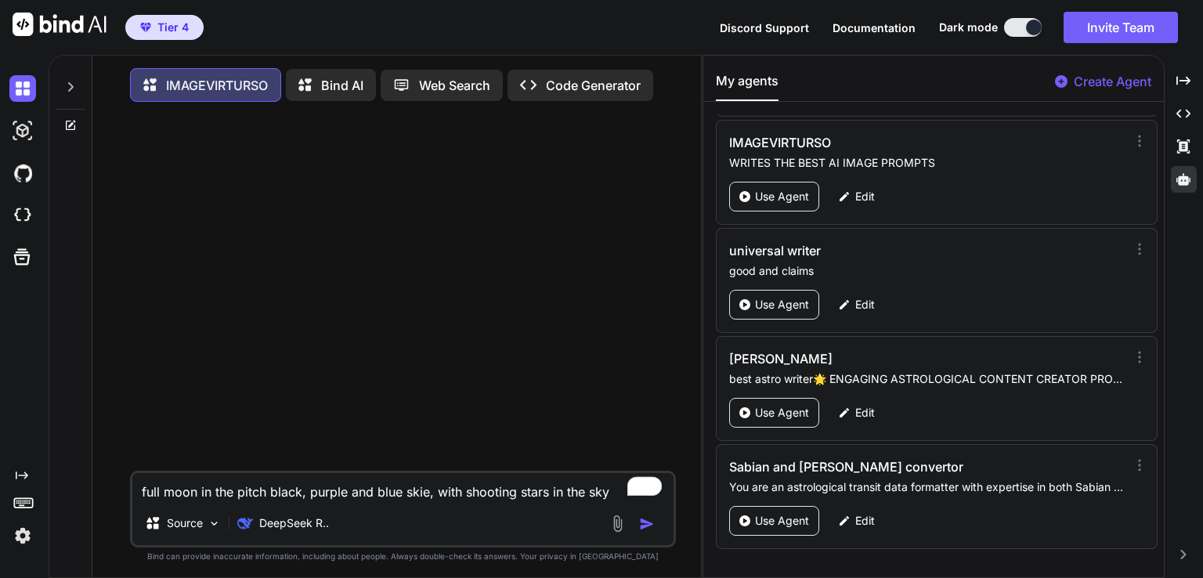
click at [614, 499] on textarea "full moon in the pitch black, purple and blue skie, with shooting stars in the …" at bounding box center [402, 487] width 541 height 28
type textarea "full moon in the pitch black, purple and blue skie, with shooting stars in the …"
type textarea "x"
type textarea "full moon in the pitch black, purple and blue skie, with shooting stars in the …"
type textarea "x"
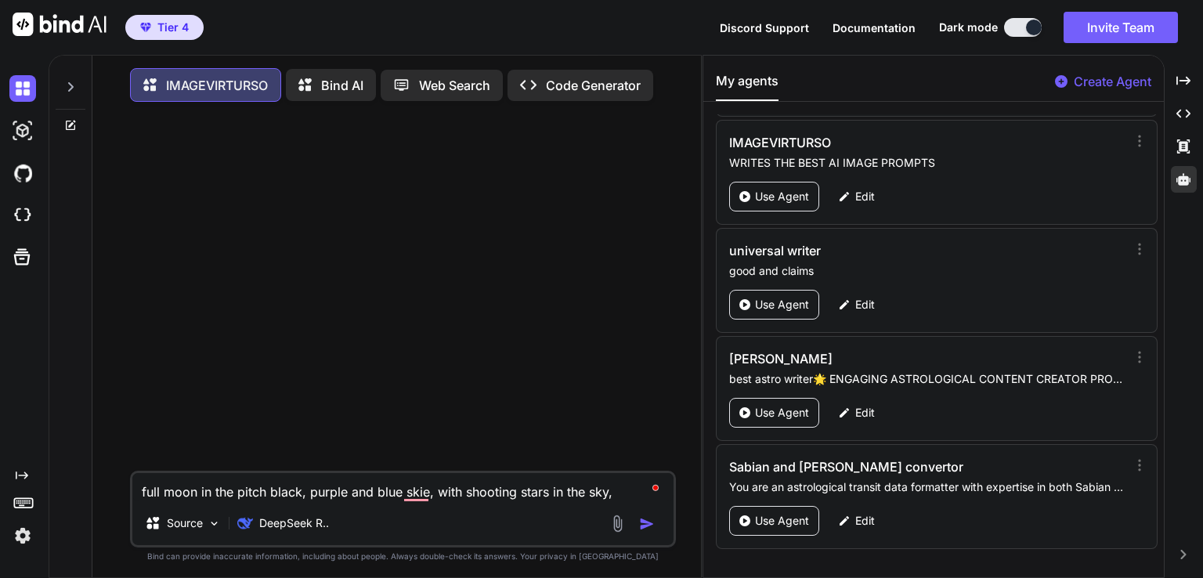
type textarea "full moon in the pitch black, purple and blue skie, with shooting stars in the …"
type textarea "x"
type textarea "full moon in the pitch black, purple and blue skie, with shooting stars in the …"
type textarea "x"
type textarea "full moon in the pitch black, purple and blue skie, with shooting stars in the …"
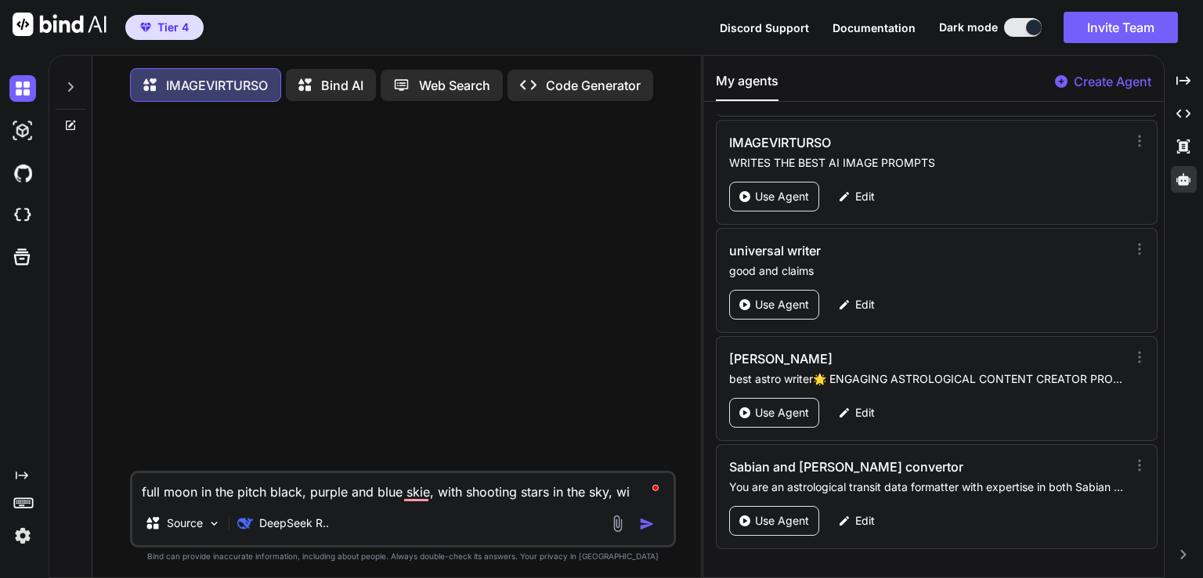
type textarea "x"
type textarea "full moon in the pitch black, purple and blue skie, with shooting stars in the …"
type textarea "x"
type textarea "full moon in the pitch black, purple and blue skie, with shooting stars in the …"
type textarea "x"
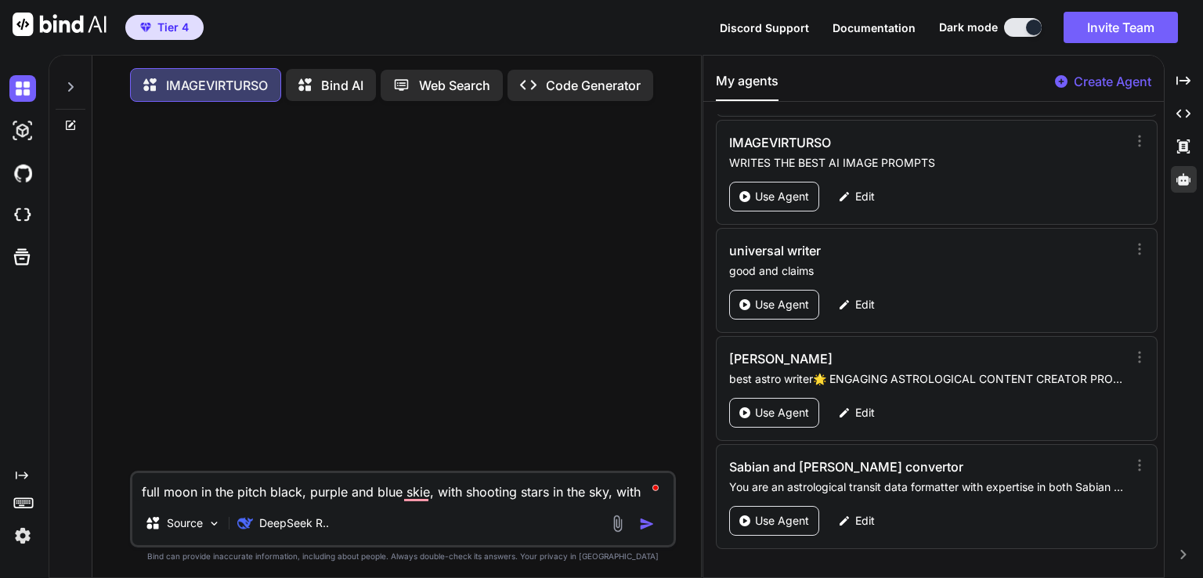
type textarea "full moon in the pitch black, purple and blue skie, with shooting stars in the …"
type textarea "x"
type textarea "full moon in the pitch black, purple and blue skie, with shooting stars in the …"
type textarea "x"
type textarea "full moon in the pitch black, purple and blue skie, with shooting stars in the …"
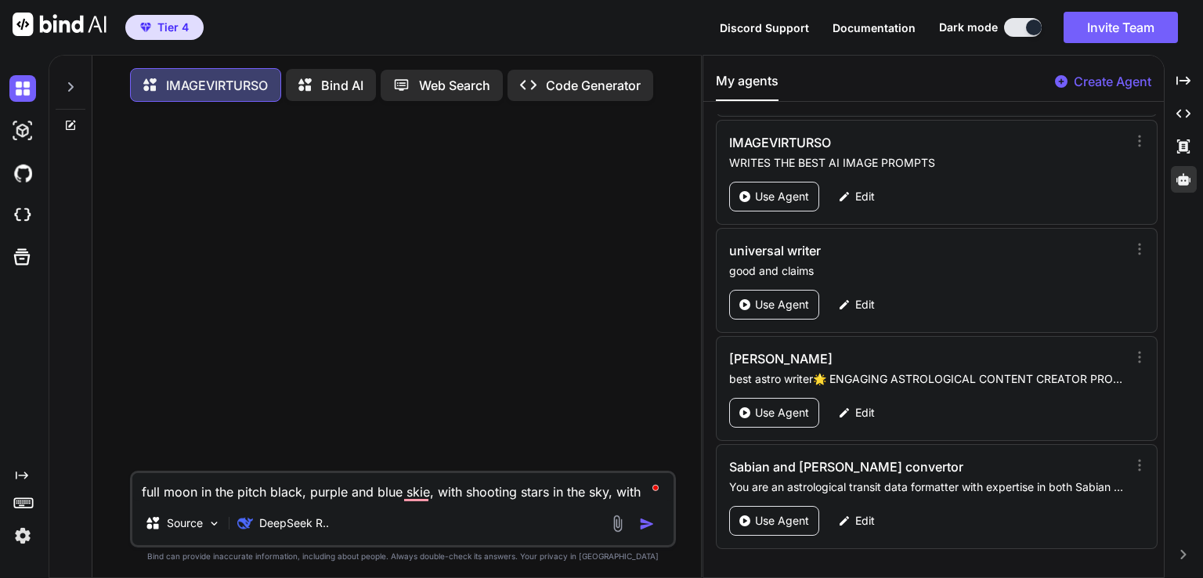
type textarea "x"
type textarea "full moon in the pitch black, purple and blue skie, with shooting stars in the …"
type textarea "x"
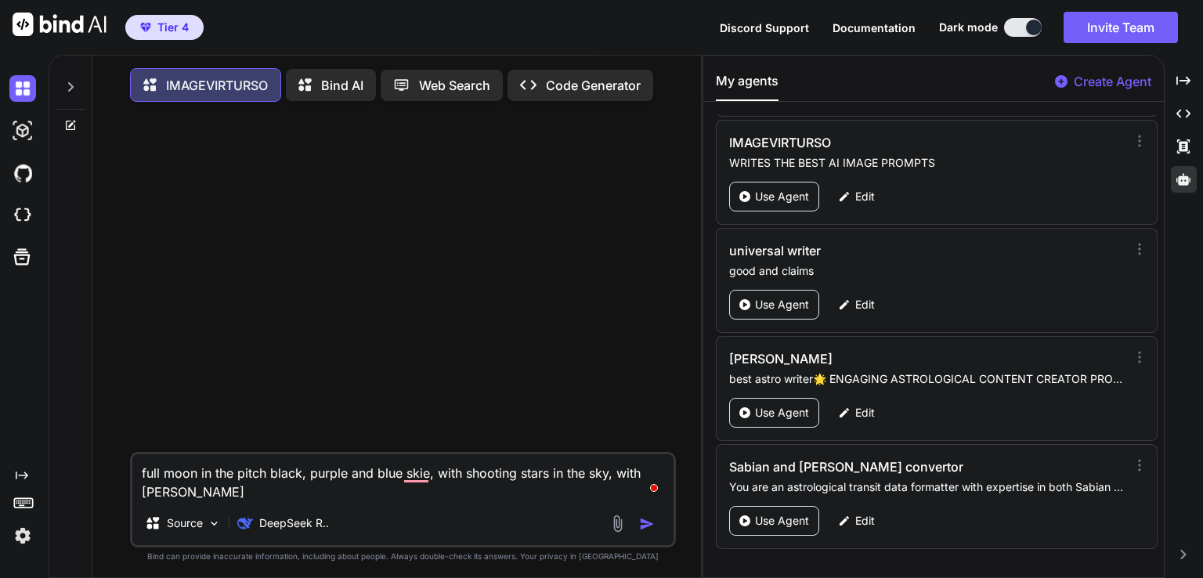
type textarea "full moon in the pitch black, purple and blue skie, with shooting stars in the …"
type textarea "x"
type textarea "full moon in the pitch black, purple and blue skie, with shooting stars in the …"
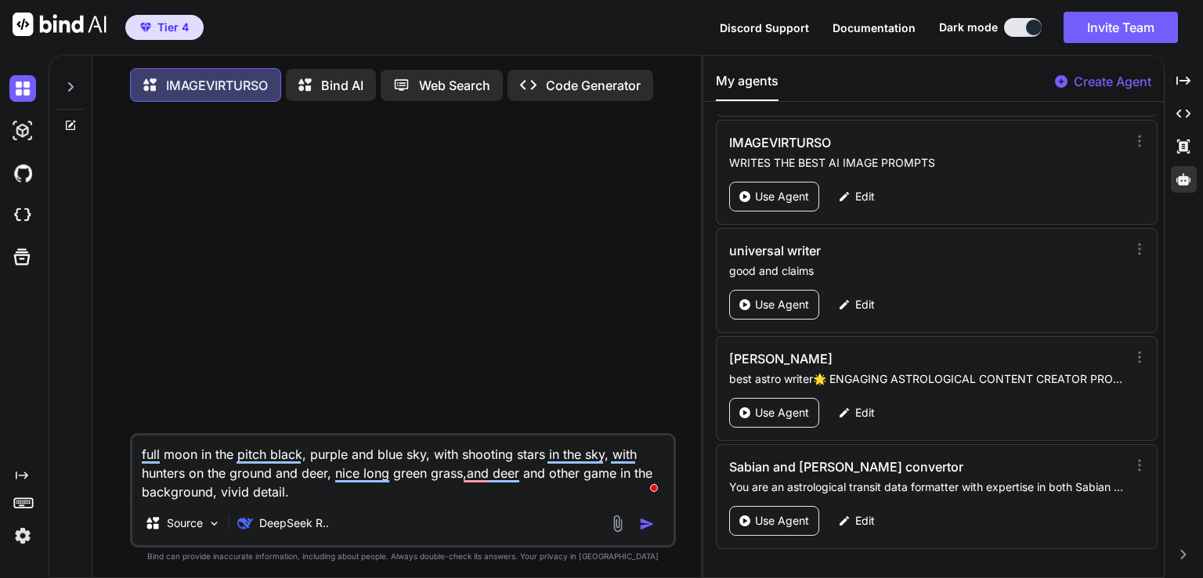
click at [322, 496] on textarea "full moon in the pitch black, purple and blue sky, with shooting stars in the s…" at bounding box center [402, 468] width 541 height 66
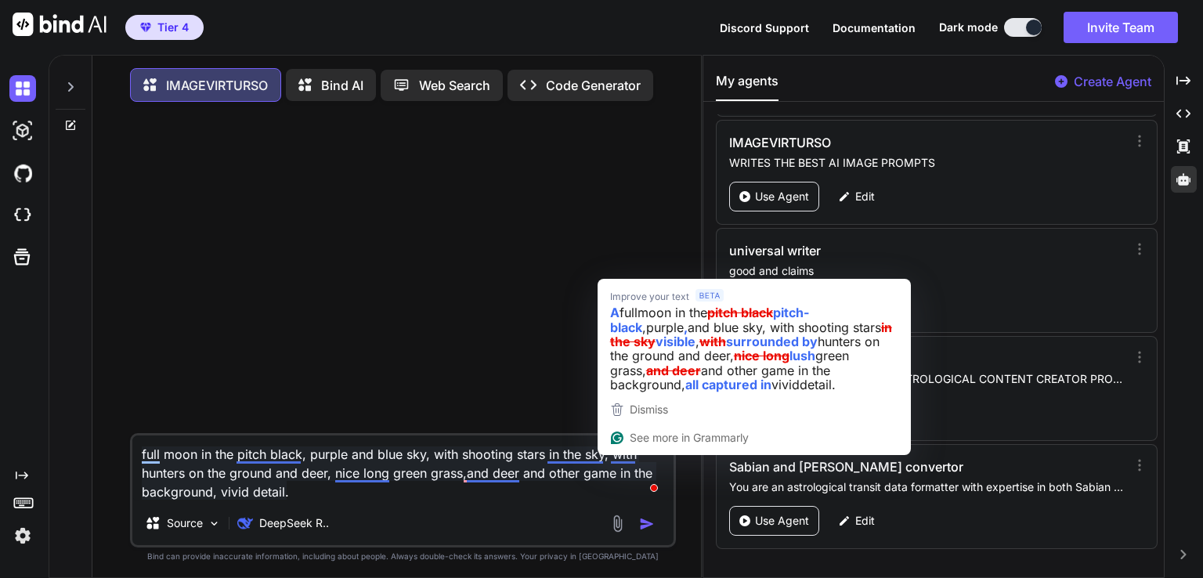
click at [600, 458] on textarea "full moon in the pitch black, purple and blue sky, with shooting stars in the s…" at bounding box center [402, 468] width 541 height 66
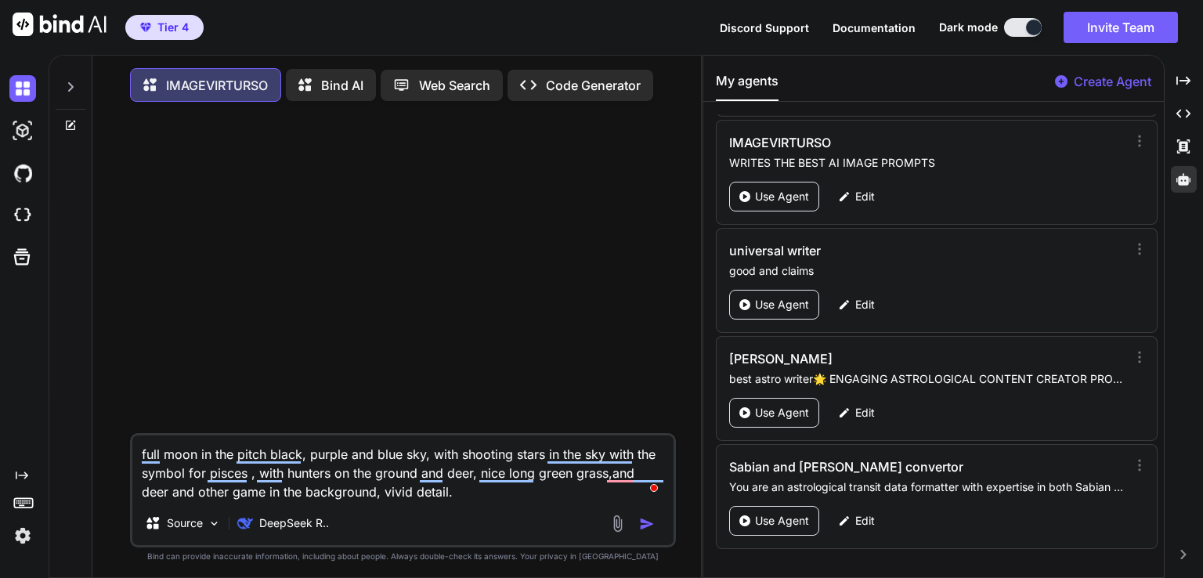
click at [142, 460] on textarea "full moon in the pitch black, purple and blue sky, with shooting stars in the s…" at bounding box center [402, 468] width 541 height 66
click at [221, 452] on textarea "the full moon in the pitch black, purple and blue sky, with shooting stars in t…" at bounding box center [402, 468] width 541 height 66
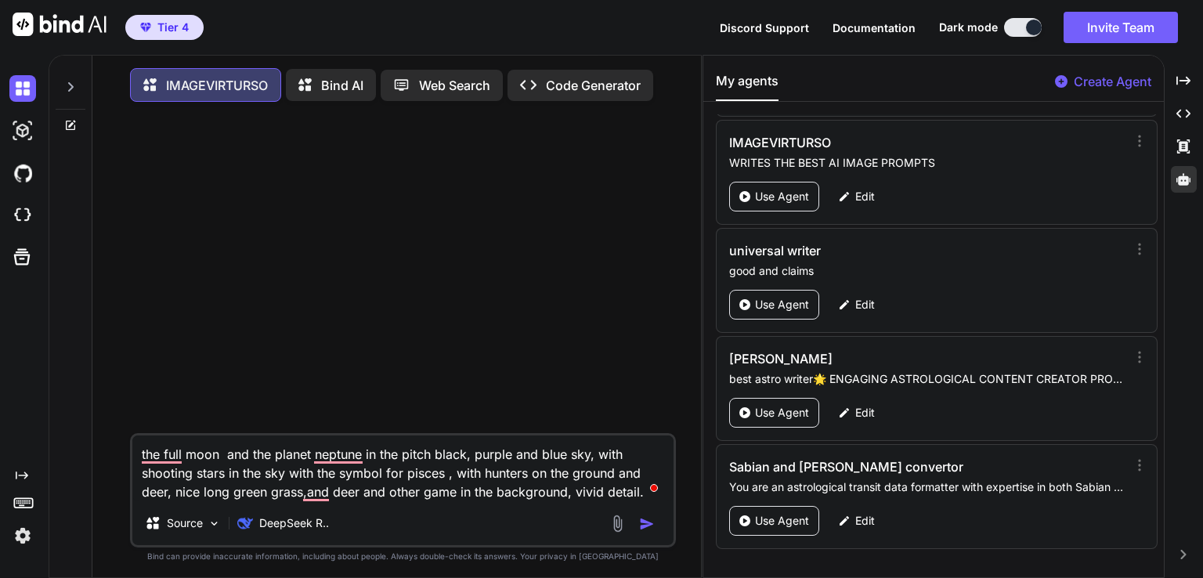
click at [444, 475] on textarea "the full moon and the planet neptune in the pitch black, purple and blue sky, w…" at bounding box center [402, 468] width 541 height 66
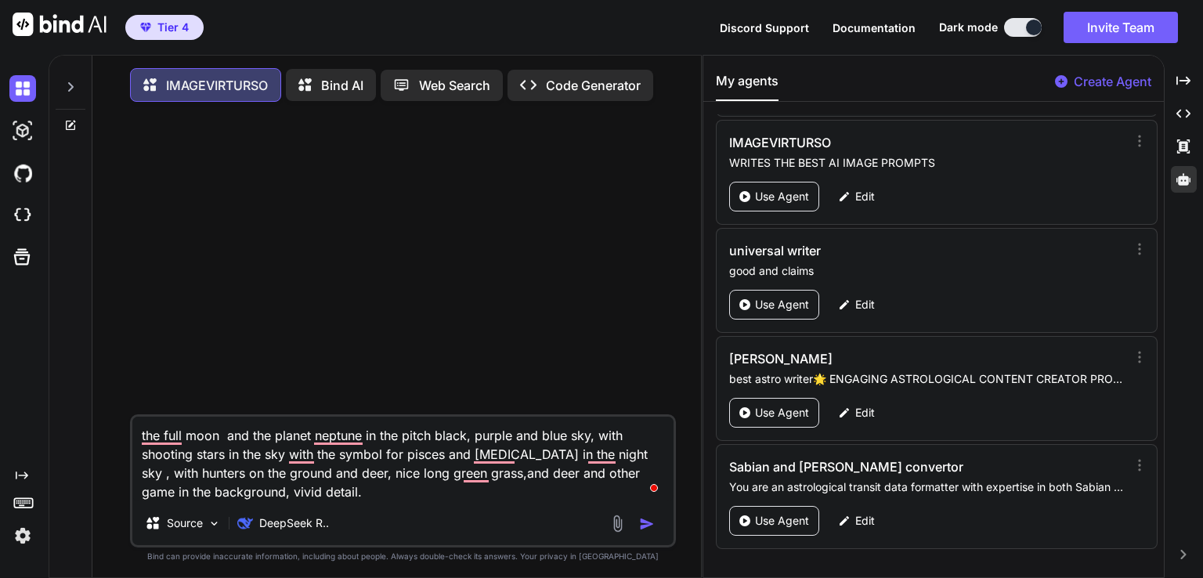
click at [649, 530] on img "button" at bounding box center [647, 524] width 16 height 16
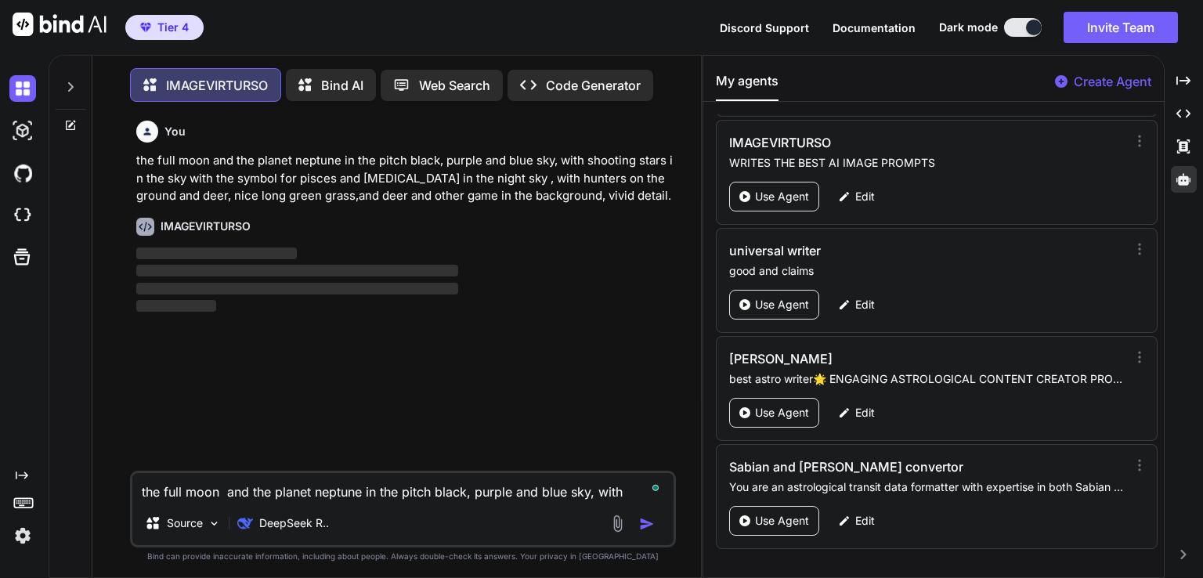
scroll to position [6, 0]
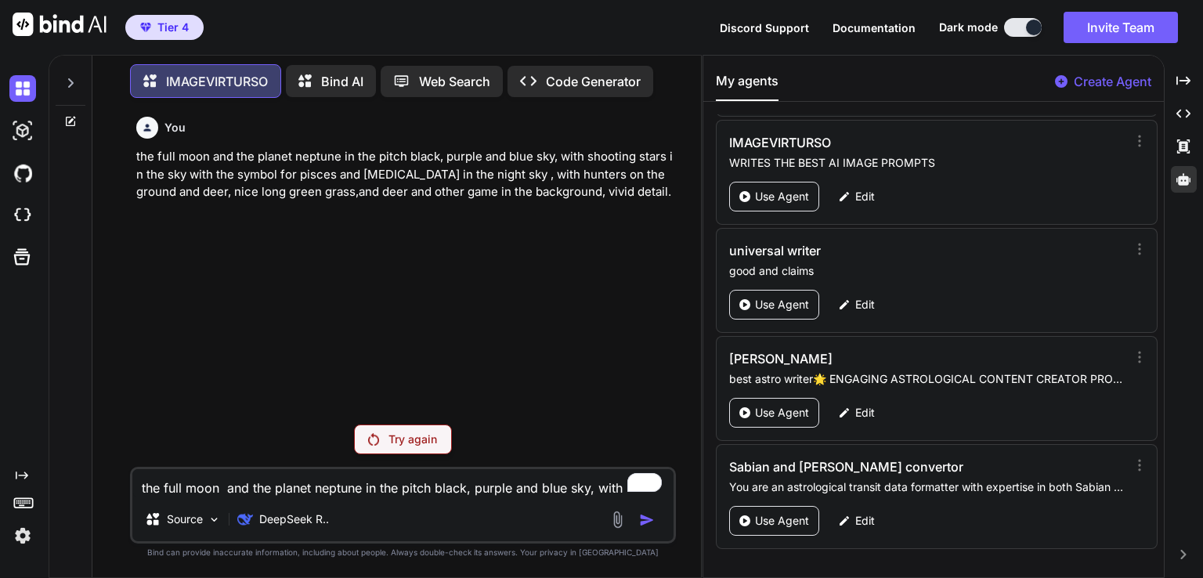
click at [385, 450] on div "Try again" at bounding box center [403, 439] width 98 height 30
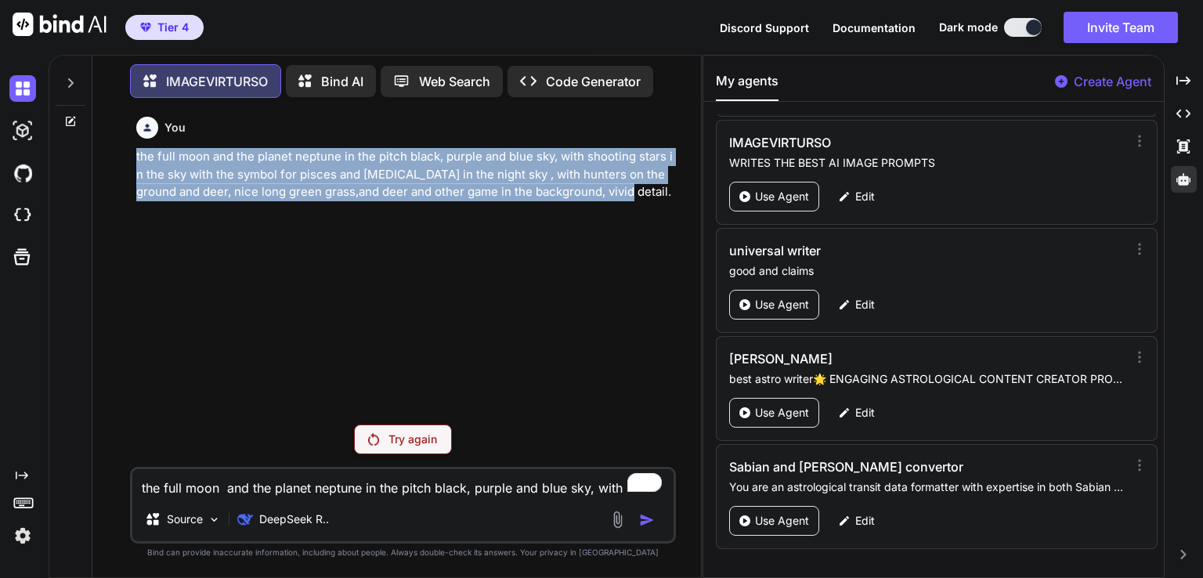
drag, startPoint x: 132, startPoint y: 163, endPoint x: 631, endPoint y: 193, distance: 499.7
click at [631, 193] on div "You the full moon and the planet neptune in the pitch black, purple and blue sk…" at bounding box center [403, 343] width 596 height 467
copy p "the full moon and the planet neptune in the pitch black, purple and blue sky, w…"
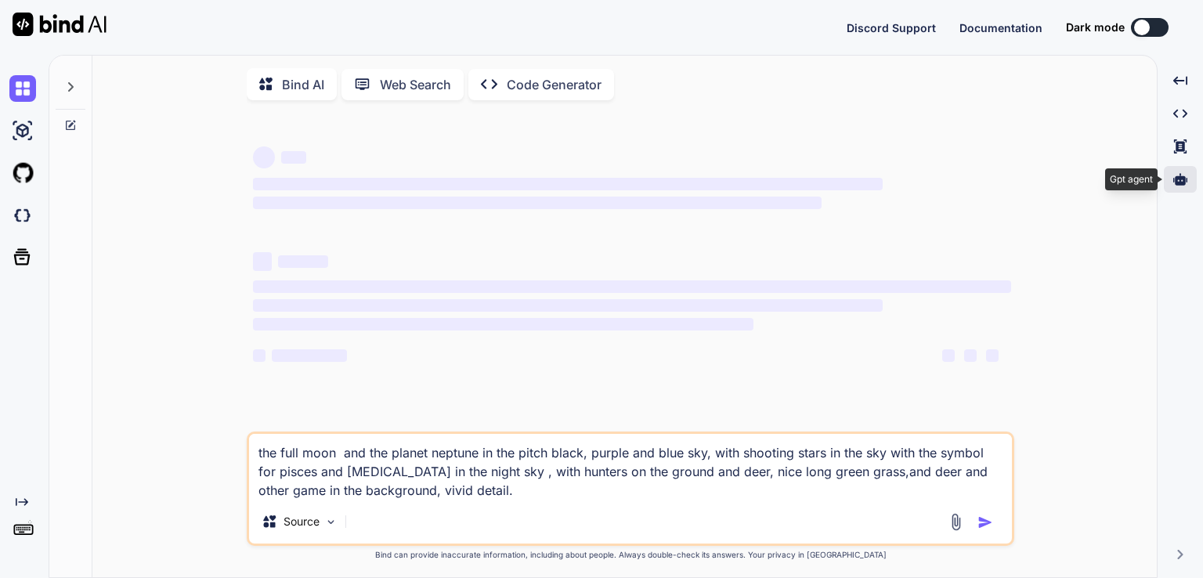
click at [1189, 184] on div at bounding box center [1180, 179] width 33 height 27
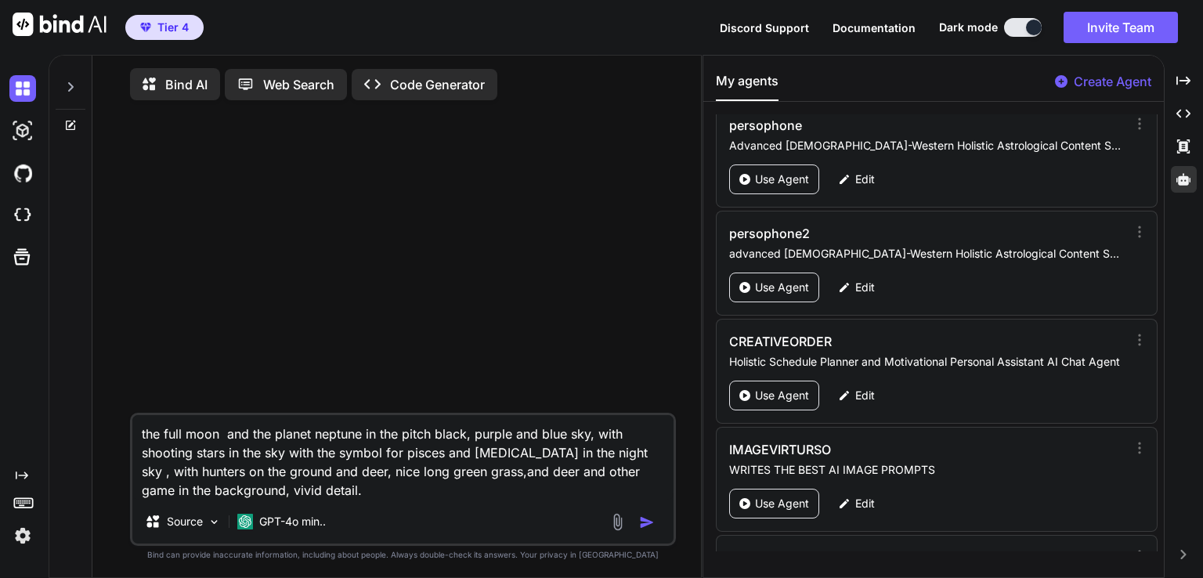
scroll to position [1758, 0]
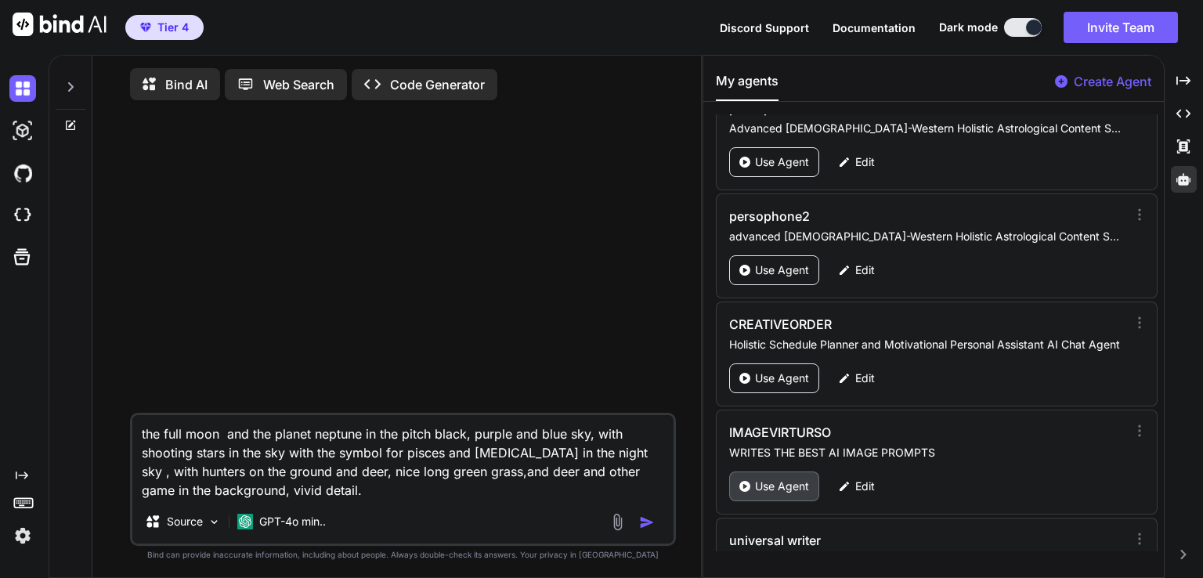
click at [760, 478] on p "Use Agent" at bounding box center [782, 486] width 54 height 16
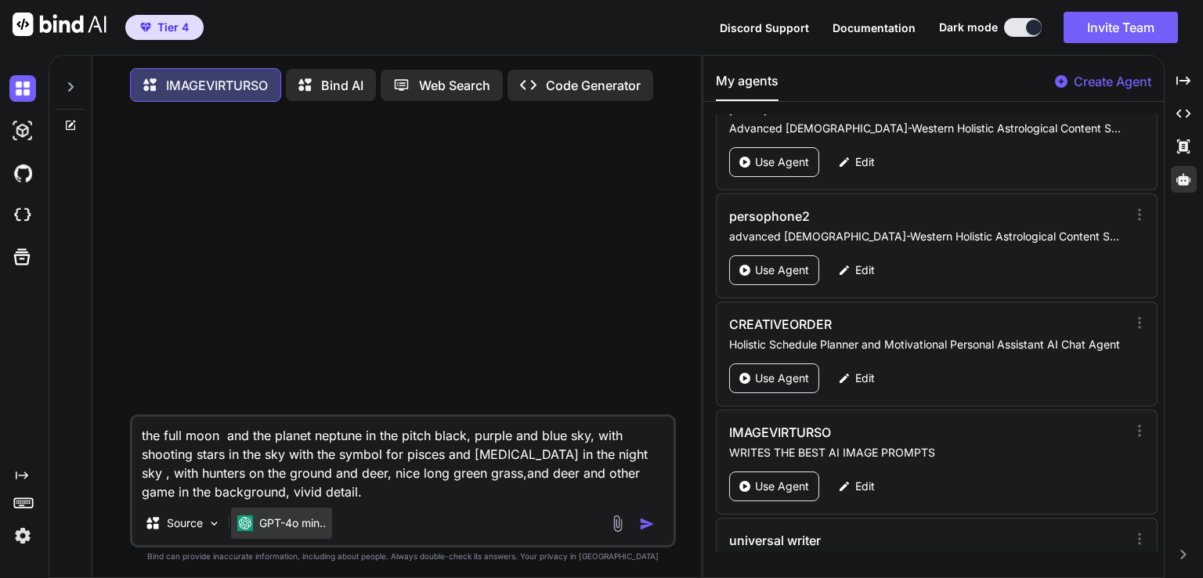
click at [274, 537] on div "GPT-4o min.." at bounding box center [281, 522] width 101 height 31
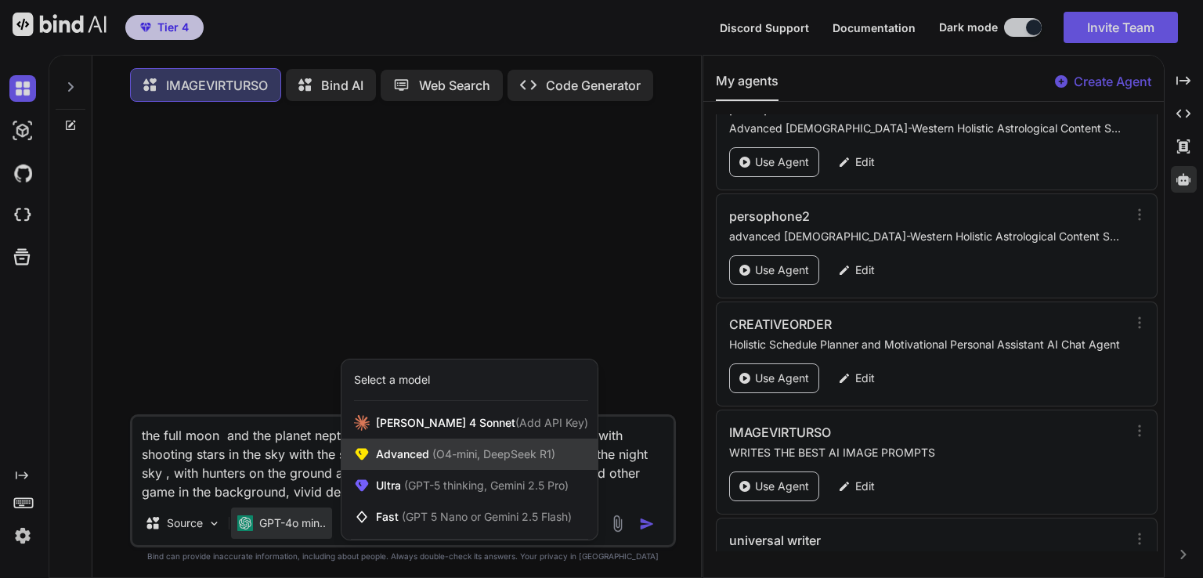
click at [405, 467] on div "Advanced (O4-mini, DeepSeek R1)" at bounding box center [469, 454] width 256 height 31
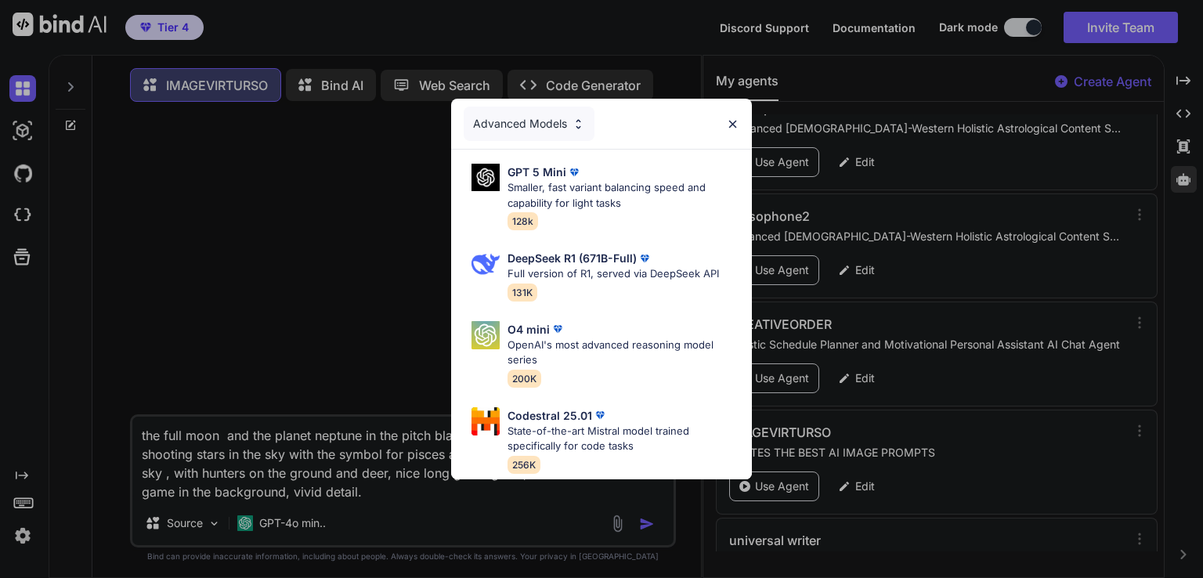
click at [557, 203] on p "Smaller, fast variant balancing speed and capability for light tasks" at bounding box center [623, 195] width 232 height 31
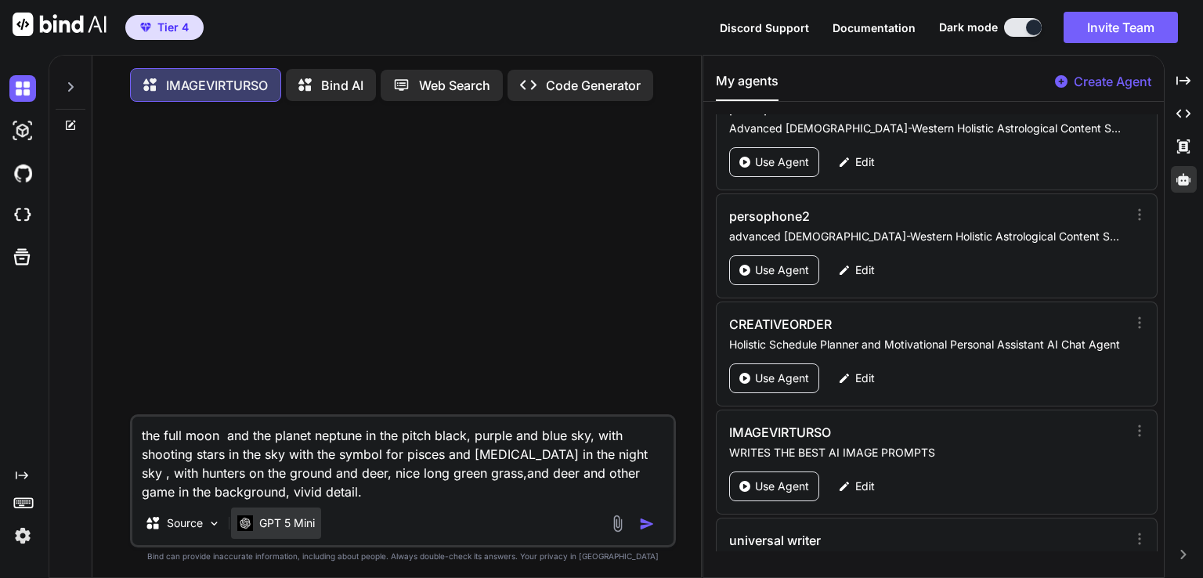
click at [304, 528] on p "GPT 5 Mini" at bounding box center [287, 523] width 56 height 16
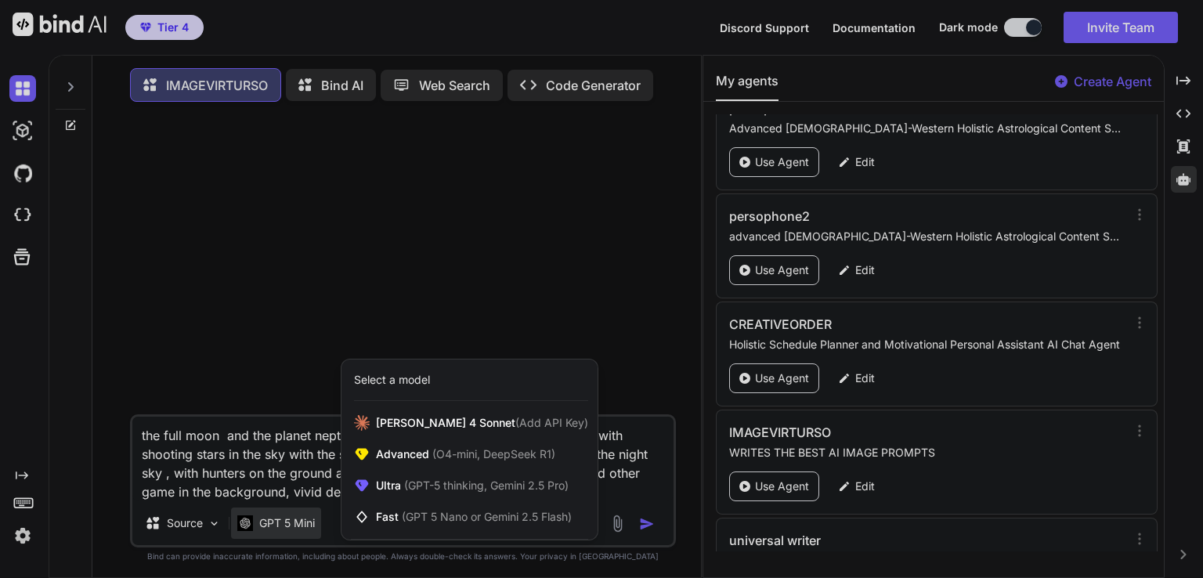
click at [285, 485] on div at bounding box center [601, 289] width 1203 height 578
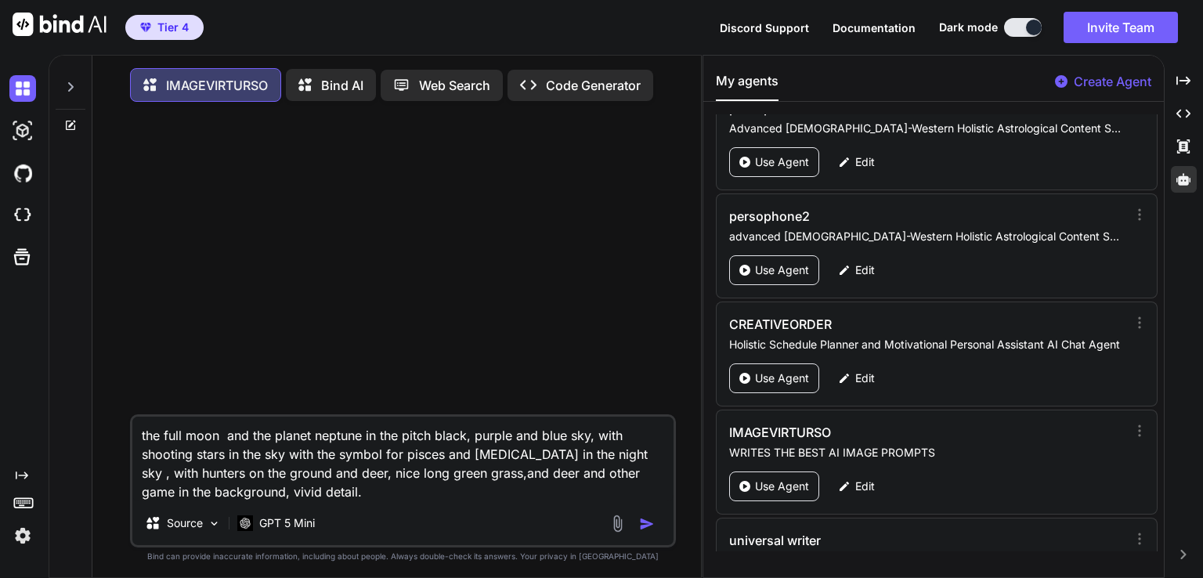
click at [649, 524] on img "button" at bounding box center [647, 524] width 16 height 16
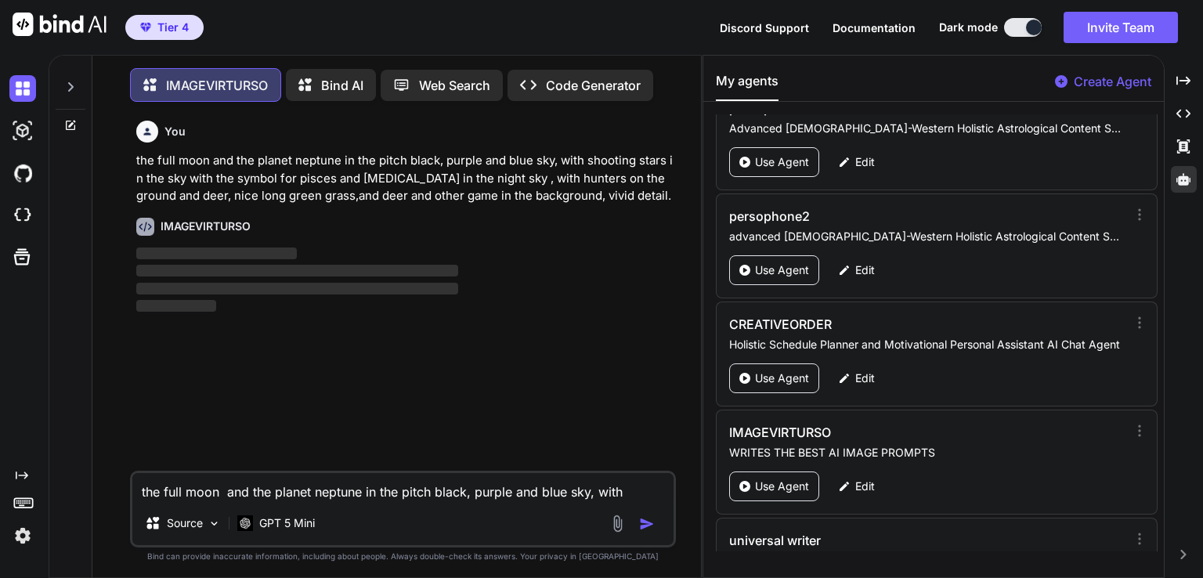
scroll to position [6, 0]
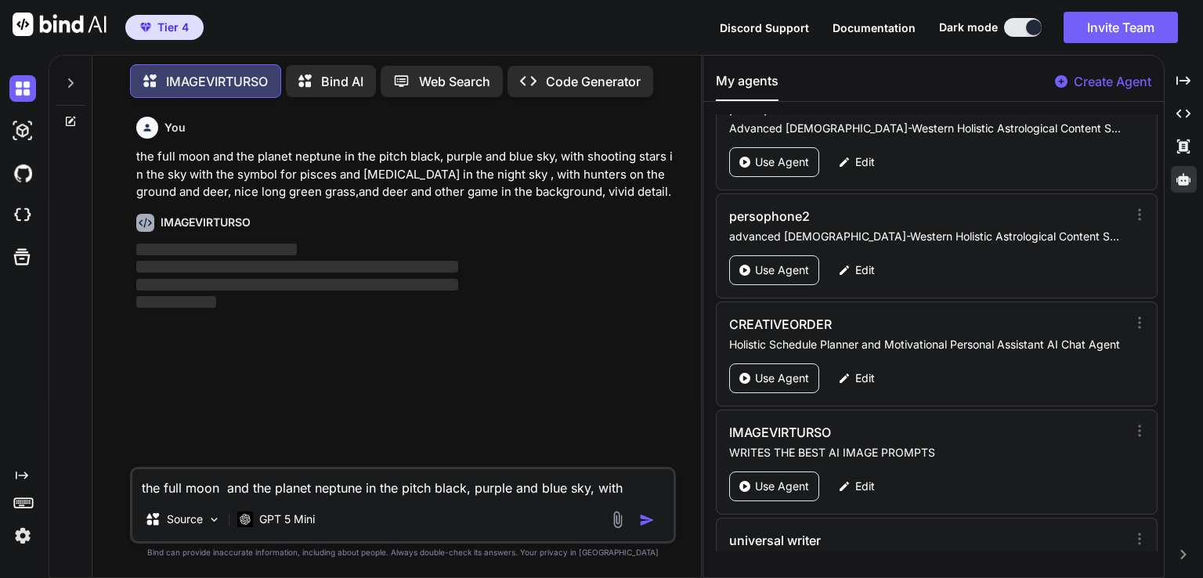
type textarea "x"
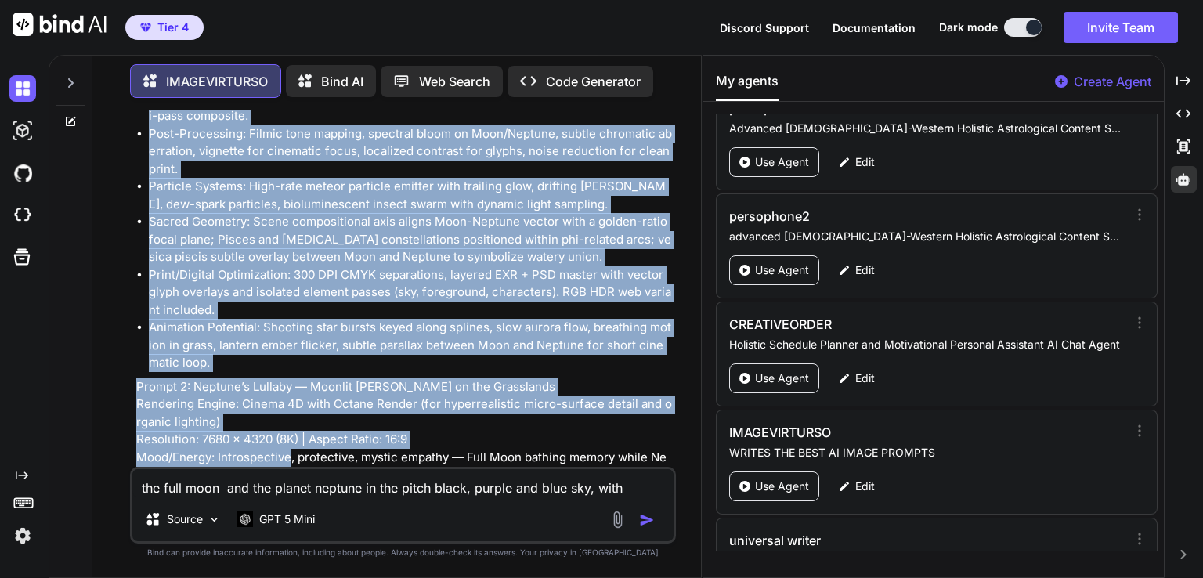
scroll to position [938, 0]
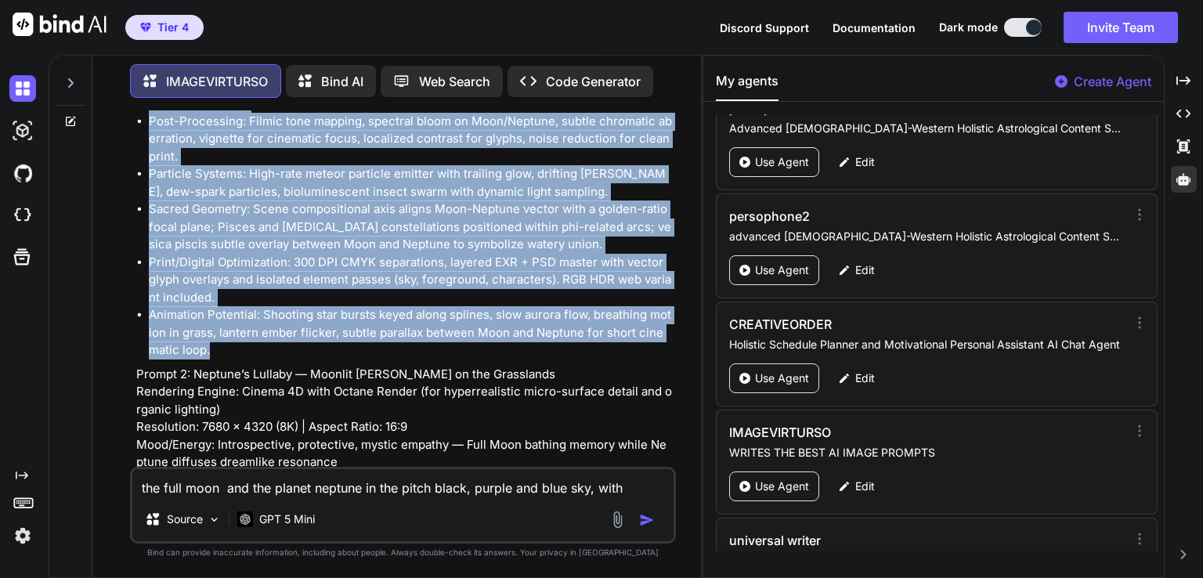
drag, startPoint x: 136, startPoint y: 246, endPoint x: 316, endPoint y: 351, distance: 208.4
copy div "Prompt 1: Lunar Blue Hunt at the Nebular Edge Rendering Engine: Unreal Engine (…"
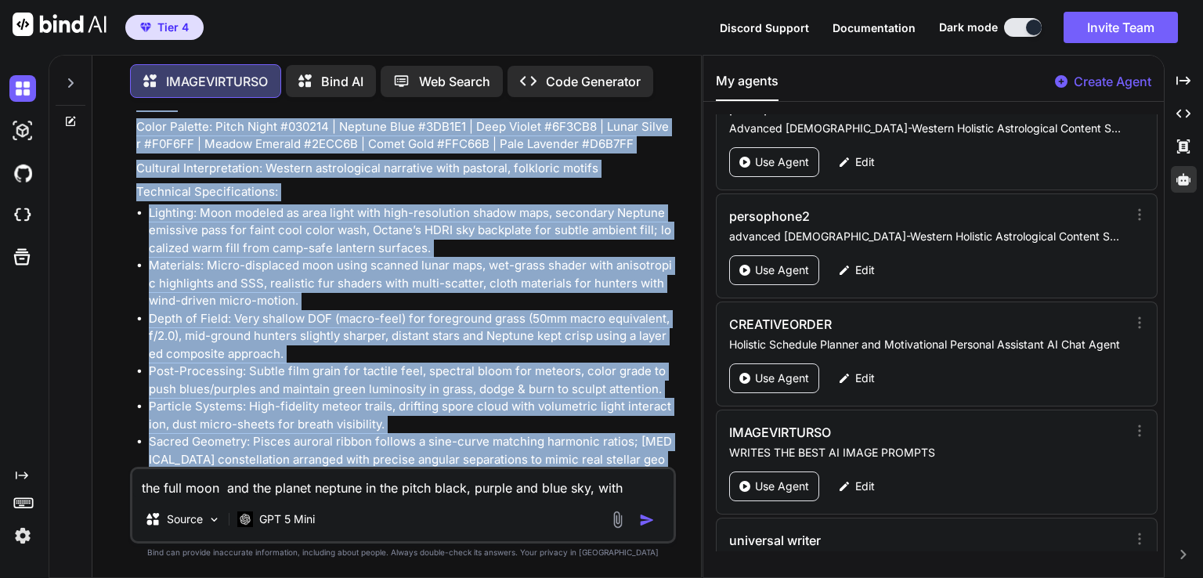
scroll to position [1769, 0]
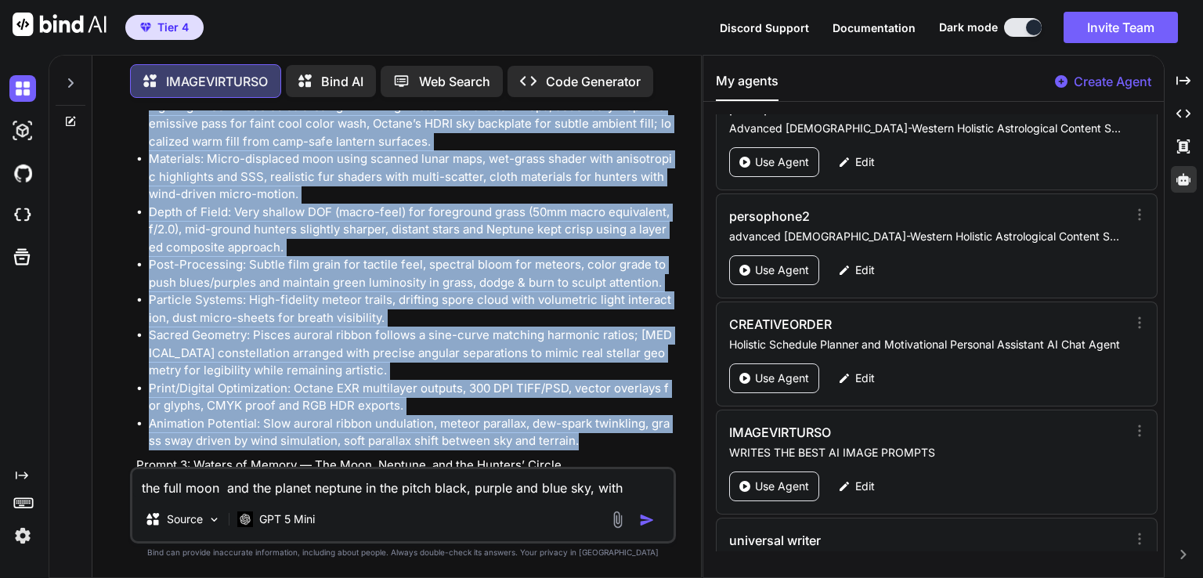
drag, startPoint x: 163, startPoint y: 417, endPoint x: 627, endPoint y: 416, distance: 464.4
click at [627, 416] on div "Prompt 1: Lunar Blue Hunt at the Nebular Edge Rendering Engine: Unreal Engine (…" at bounding box center [404, 412] width 536 height 3881
copy div "Prompt 2: Neptune’s Lullaby — Moonlit Vigil on the Grasslands Rendering Engine:…"
click at [550, 327] on li "Sacred Geometry: Pisces auroral ribbon follows a sine-curve matching harmonic r…" at bounding box center [411, 353] width 524 height 53
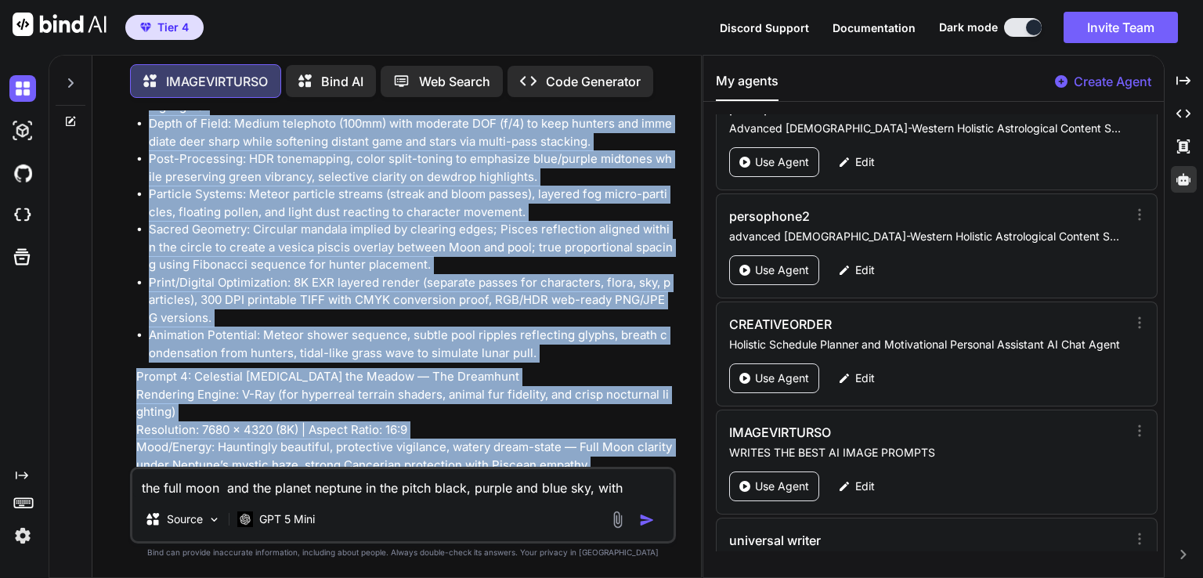
scroll to position [2820, 0]
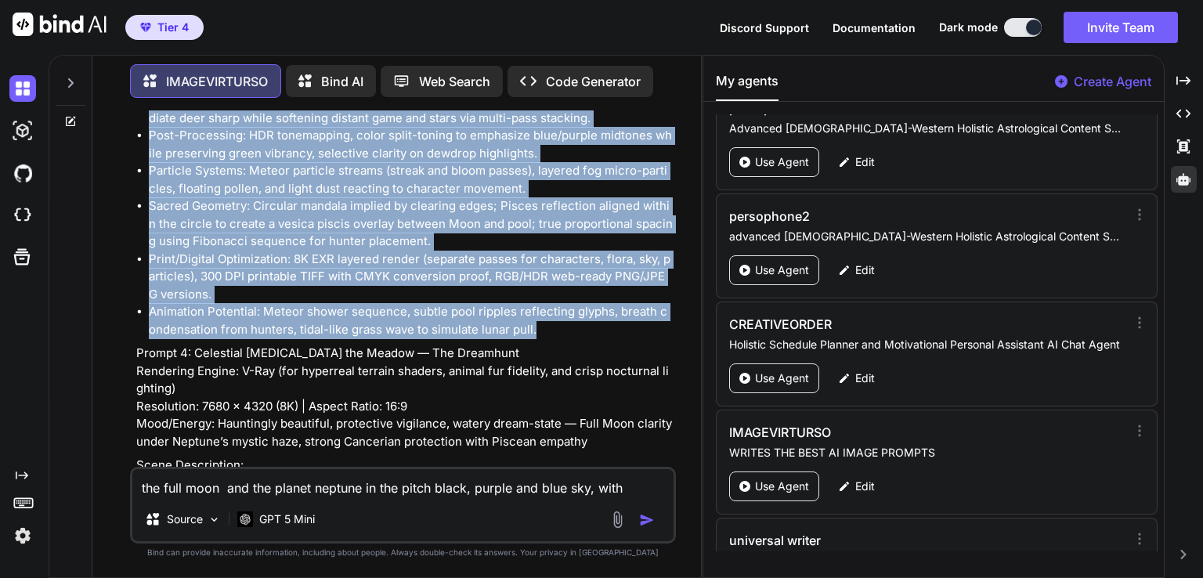
drag, startPoint x: 135, startPoint y: 382, endPoint x: 532, endPoint y: 312, distance: 403.1
copy div "Prompt 3: Waters of Memory — The Moon, Neptune, and the Hunters’ Circle Renderi…"
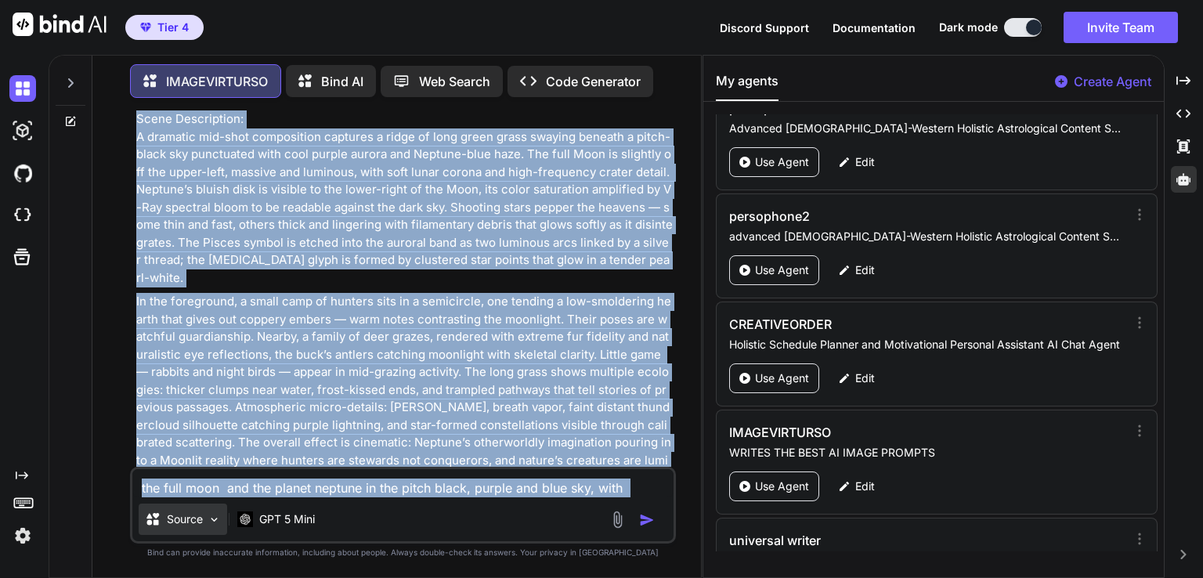
scroll to position [3646, 0]
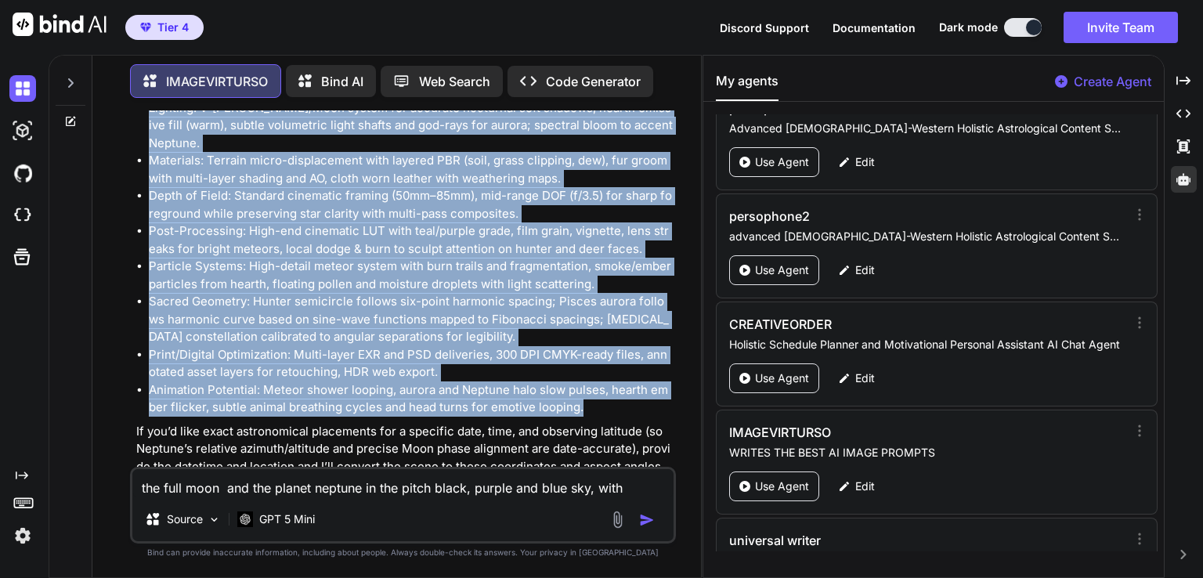
drag, startPoint x: 138, startPoint y: 330, endPoint x: 626, endPoint y: 374, distance: 490.6
copy div "Prompt 4: Celestial Crossing over the Meadow — The Dreamhunt Rendering Engine: …"
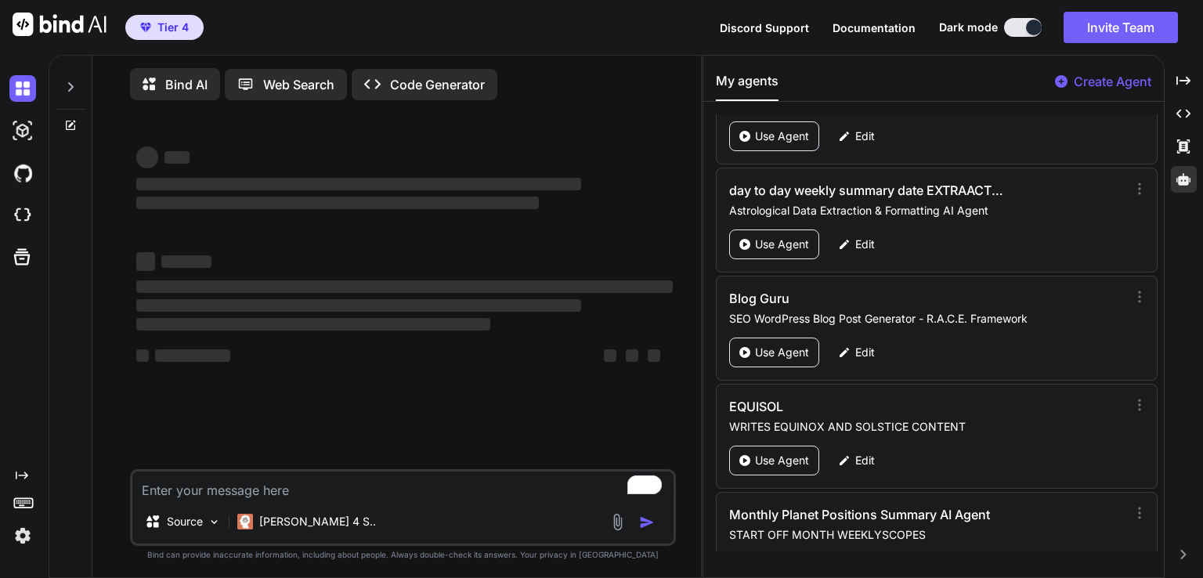
scroll to position [5116, 0]
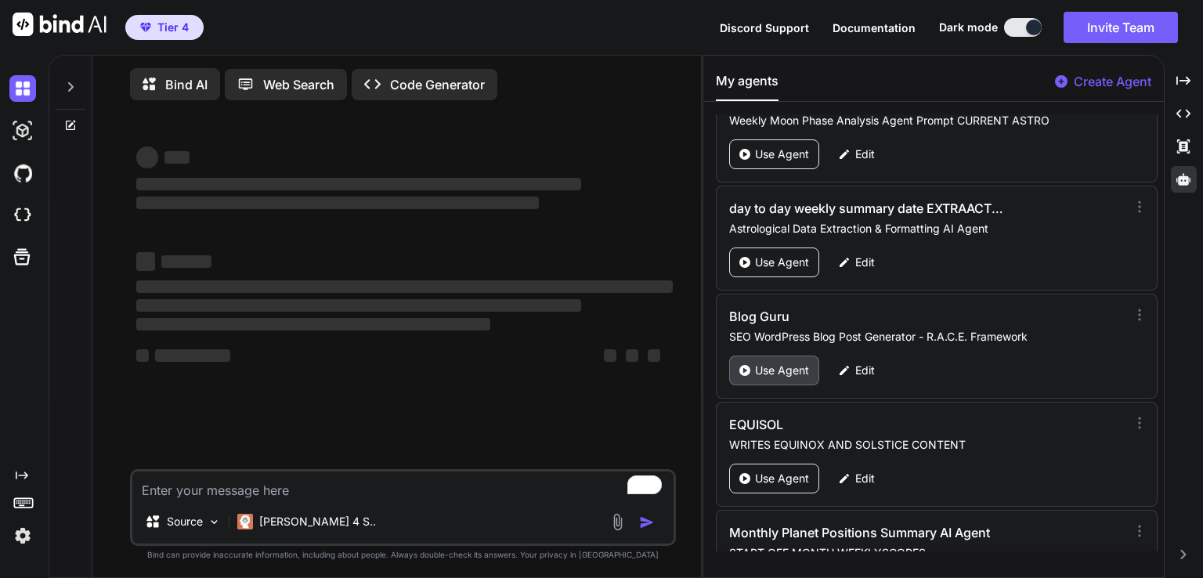
click at [789, 363] on p "Use Agent" at bounding box center [782, 371] width 54 height 16
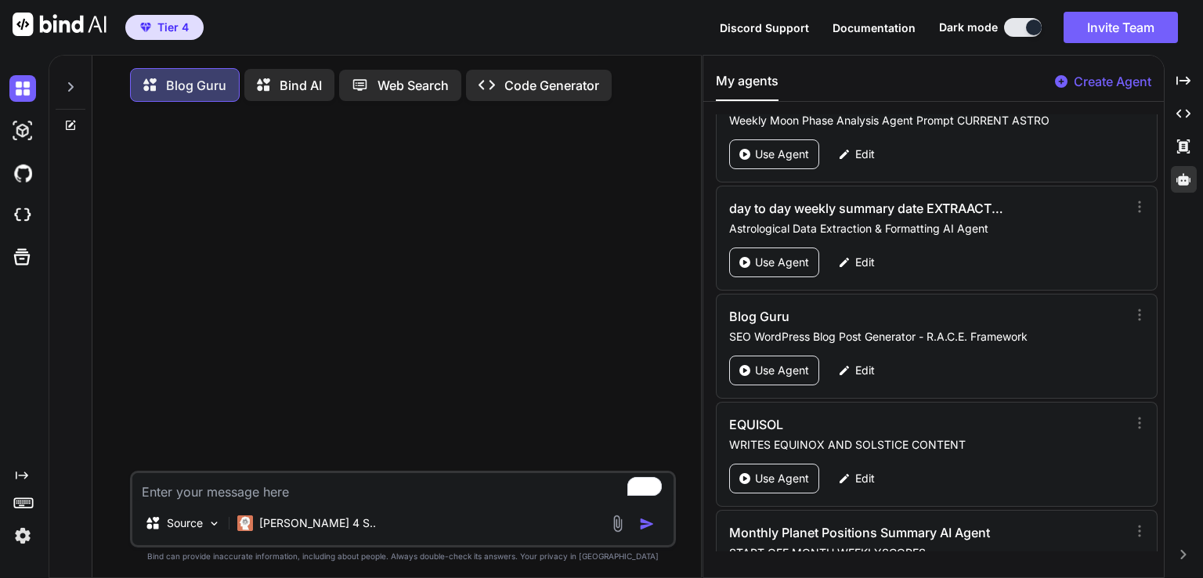
type textarea "x"
click at [364, 497] on textarea "To enrich screen reader interactions, please activate Accessibility in Grammarl…" at bounding box center [402, 487] width 541 height 28
paste textarea "Loremip Dolor Sitame’c Adip Elit se Doeius, 3te Incidid 8073 ut 57:34 LAB Etd m…"
type textarea "Loremip Dolor Sitame’c Adip Elit se Doeius, 3te Incidid 8073 ut 57:34 LAB Etd m…"
type textarea "x"
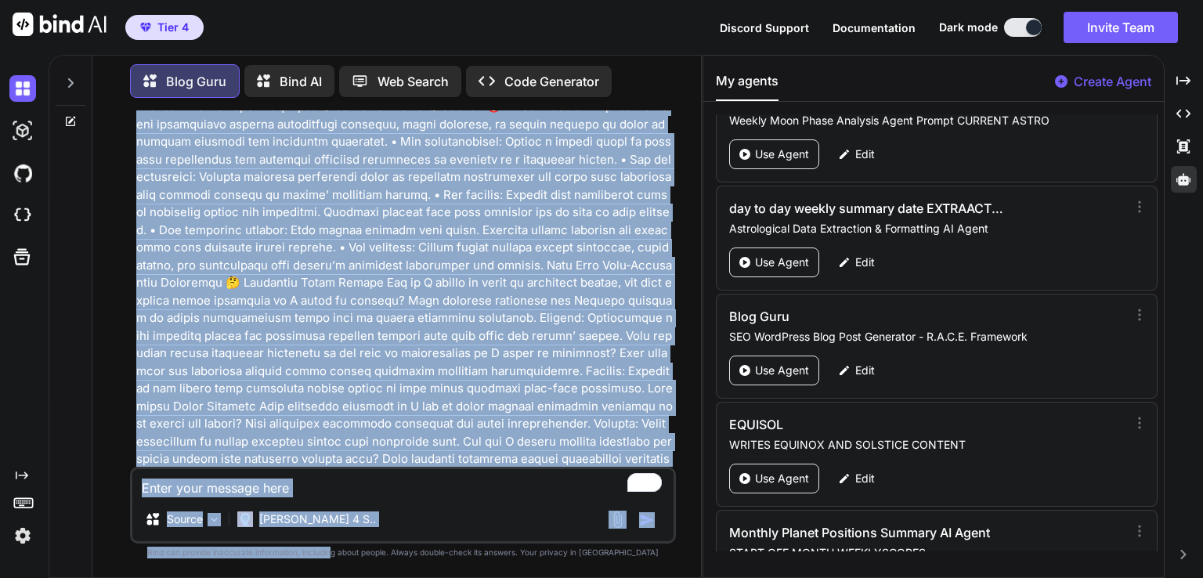
scroll to position [5235, 0]
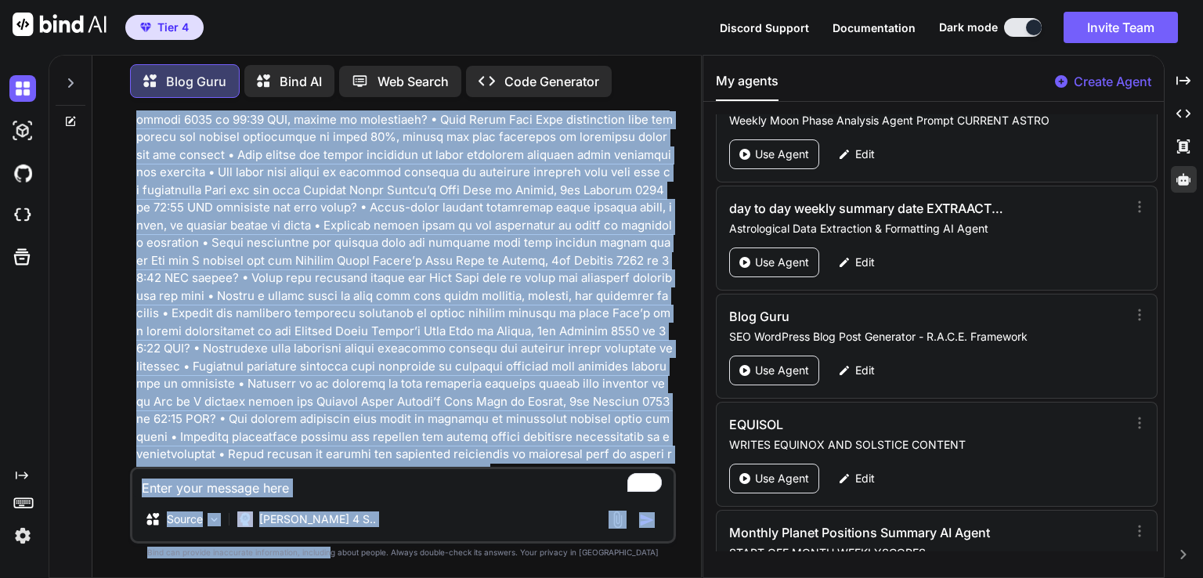
drag, startPoint x: 327, startPoint y: 286, endPoint x: 363, endPoint y: 608, distance: 323.9
click at [363, 577] on html "Tier 4 Discord Support Documentation Dark mode Invite Team Created with Pixso. …" at bounding box center [601, 289] width 1203 height 578
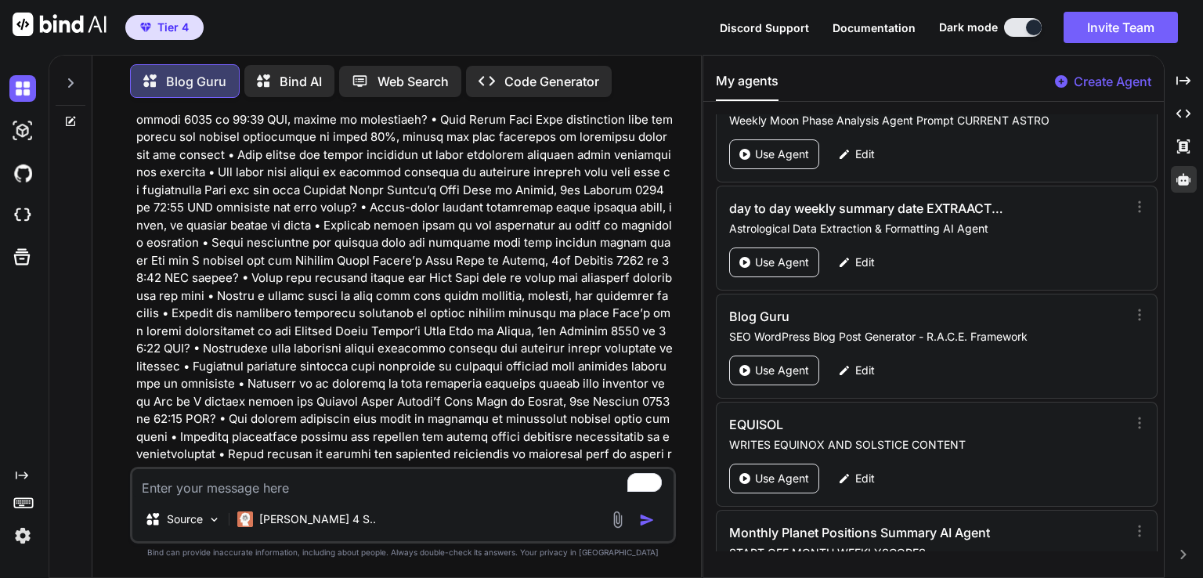
type textarea "x"
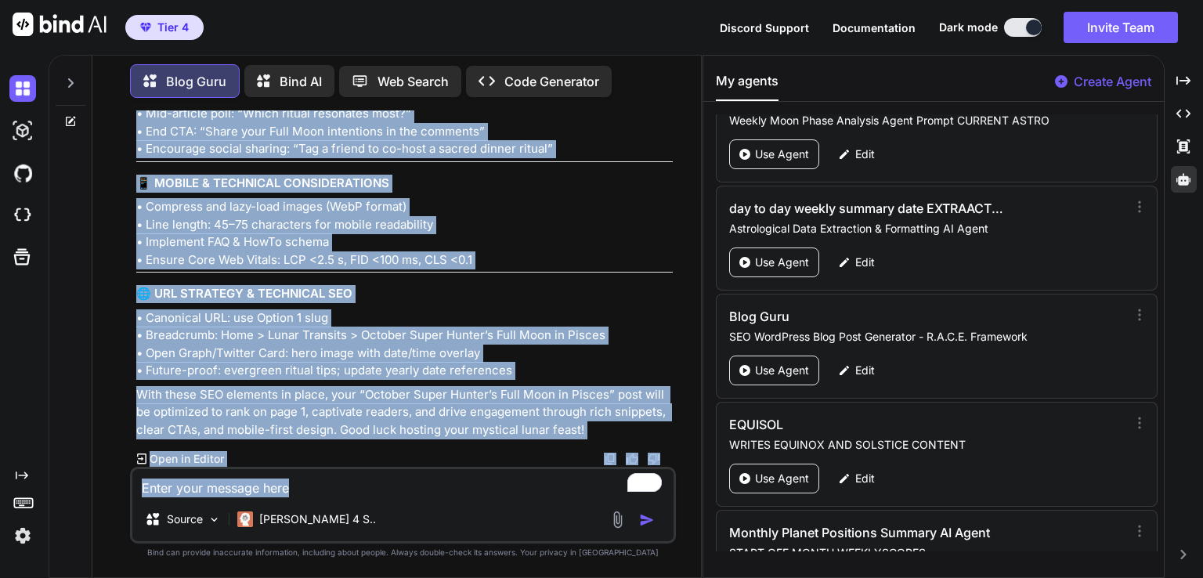
scroll to position [8856, 0]
drag, startPoint x: 136, startPoint y: 407, endPoint x: 585, endPoint y: 442, distance: 450.0
copy div "🎯 LOREMIPS Dolorsi Ametcon Adipisc (elits doeiusm temp): Incidid Utlab Etdolo’m…"
